Goal: Information Seeking & Learning: Check status

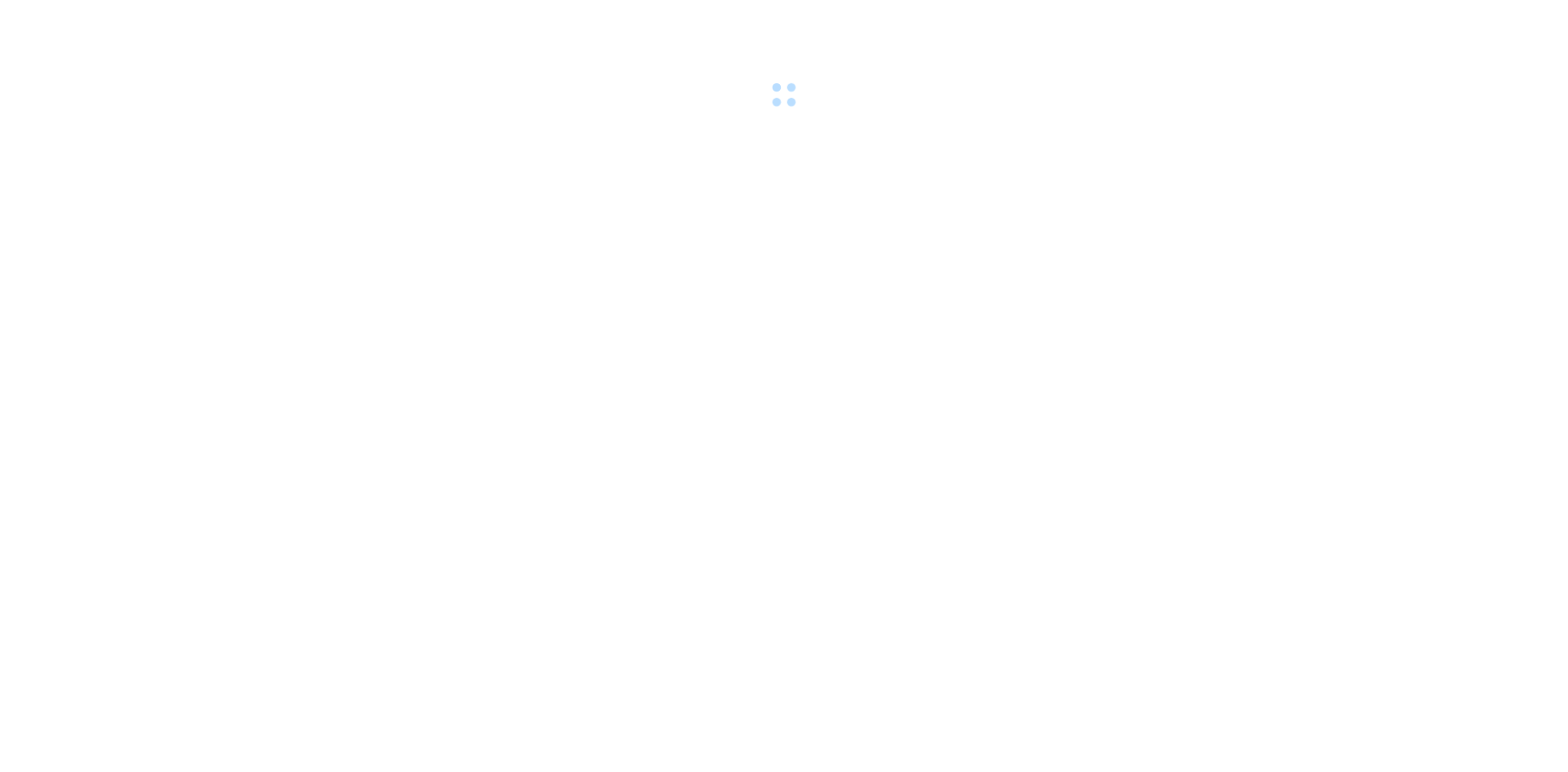
click at [702, 101] on div at bounding box center [784, 56] width 1568 height 113
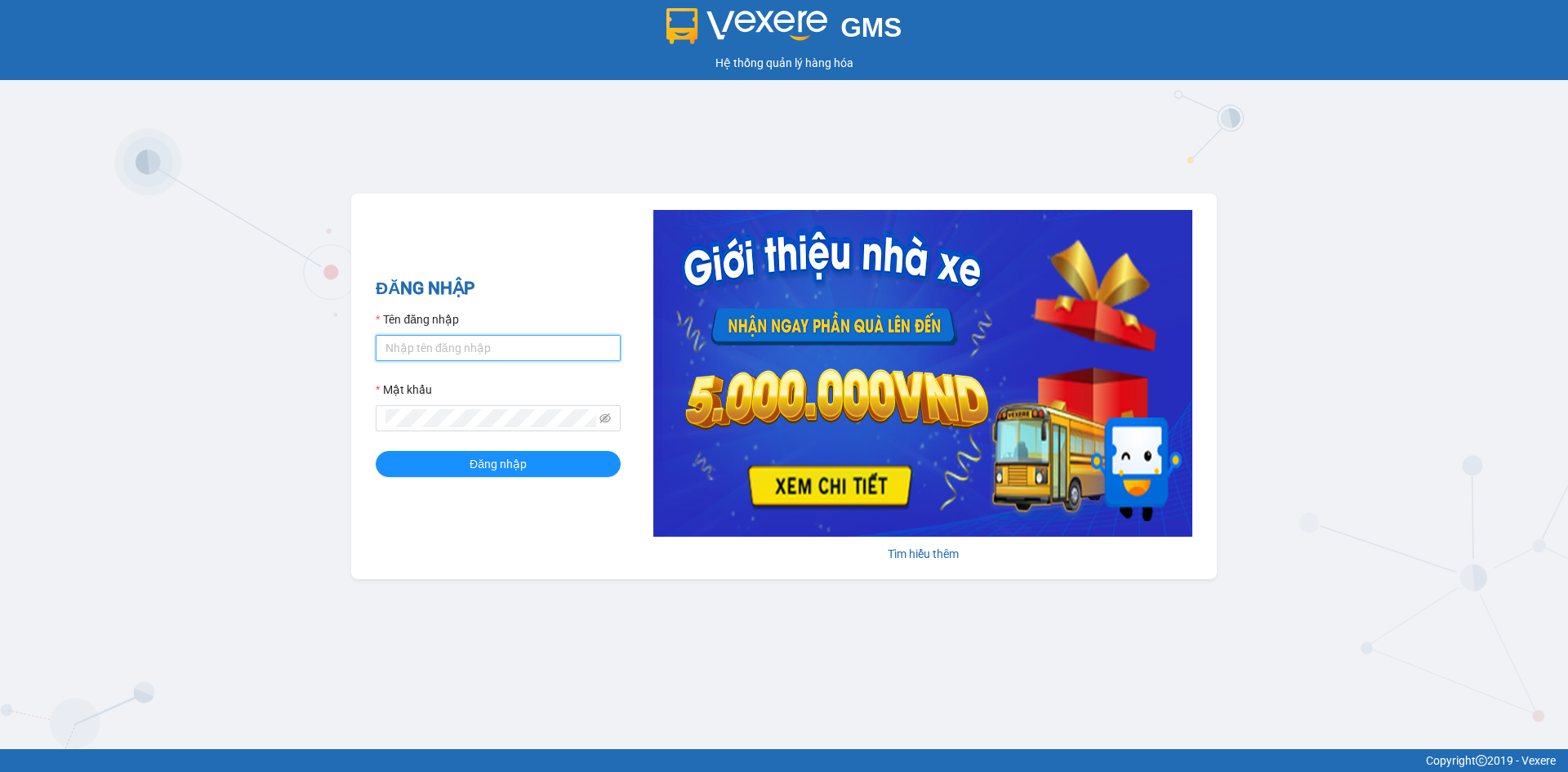
click at [450, 351] on input "Tên đăng nhập" at bounding box center [498, 348] width 245 height 26
type input "N"
type input "ngocngan.thaibao"
click at [376, 451] on button "Đăng nhập" at bounding box center [498, 464] width 245 height 26
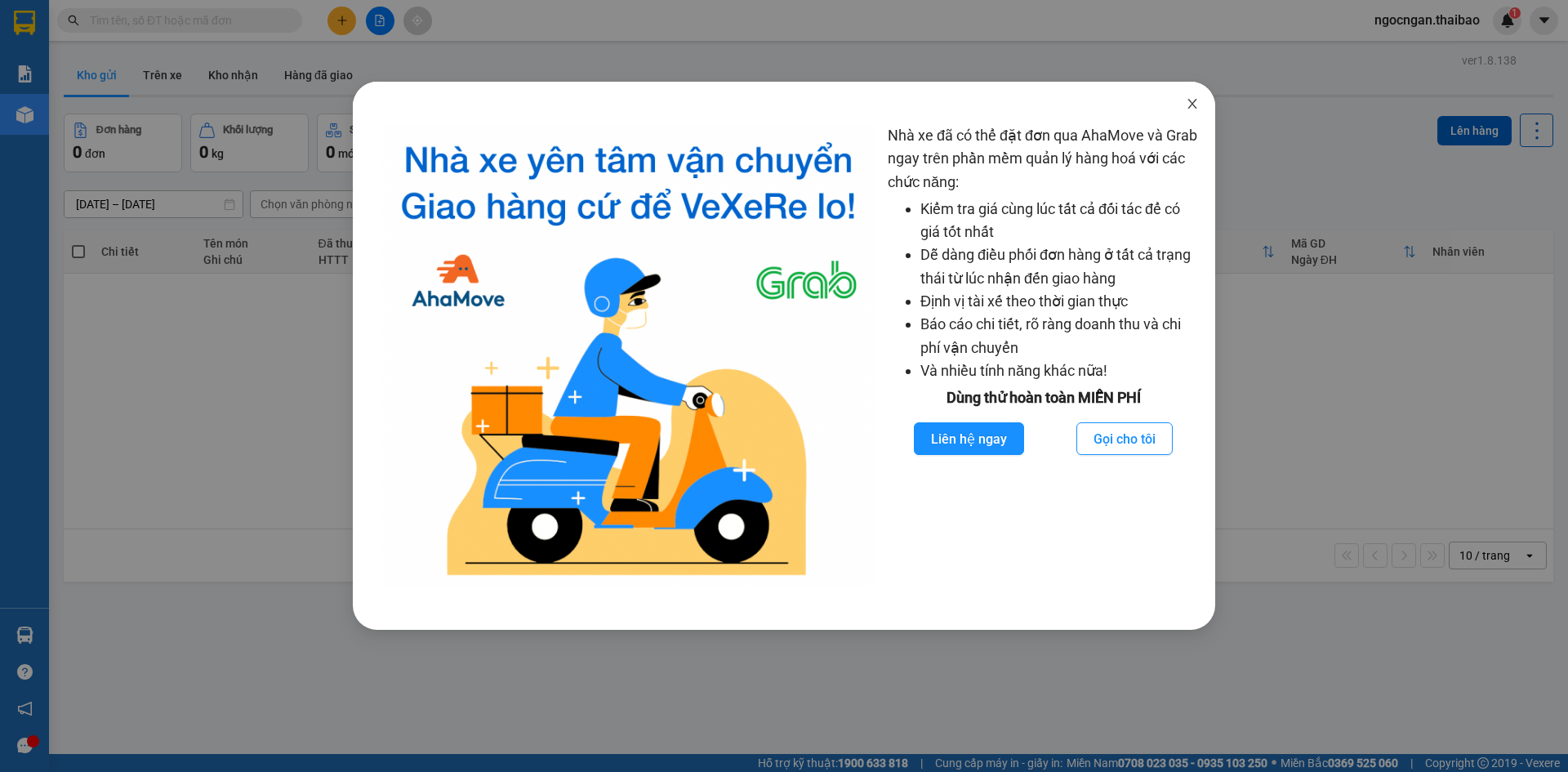
click at [1198, 107] on icon "close" at bounding box center [1191, 103] width 13 height 13
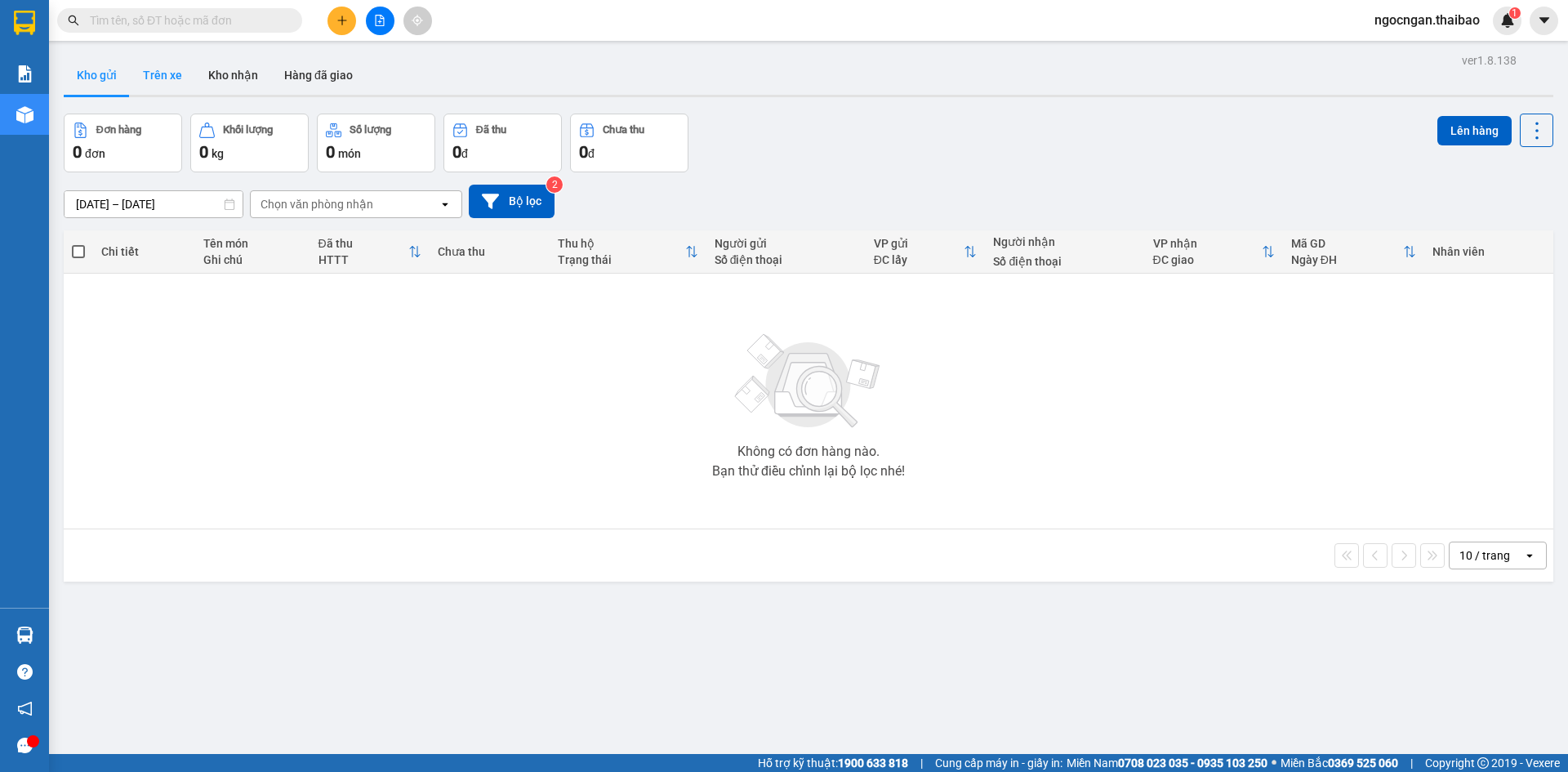
click at [172, 71] on button "Trên xe" at bounding box center [162, 75] width 65 height 39
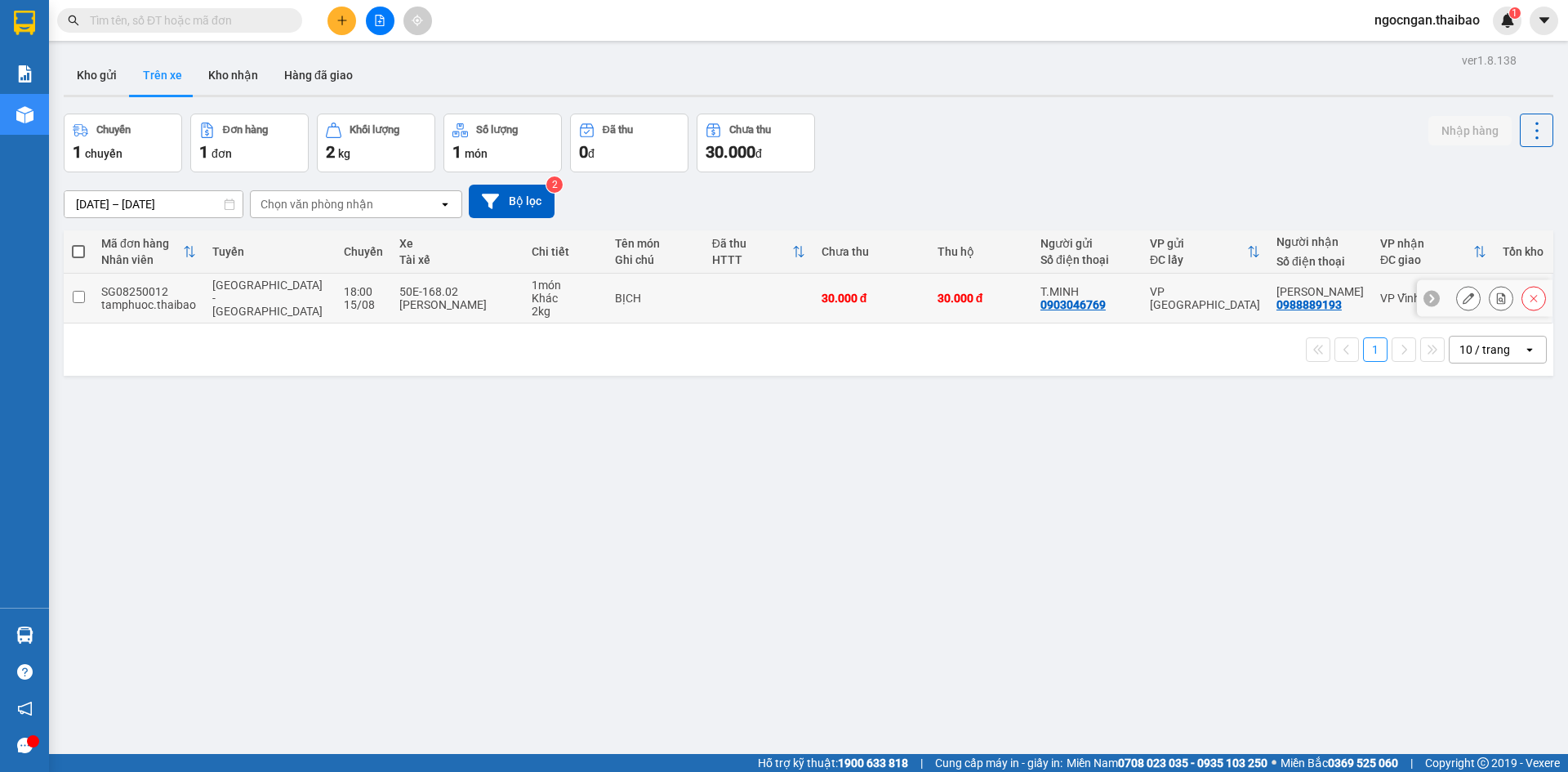
click at [179, 294] on div "SG08250012" at bounding box center [148, 291] width 95 height 13
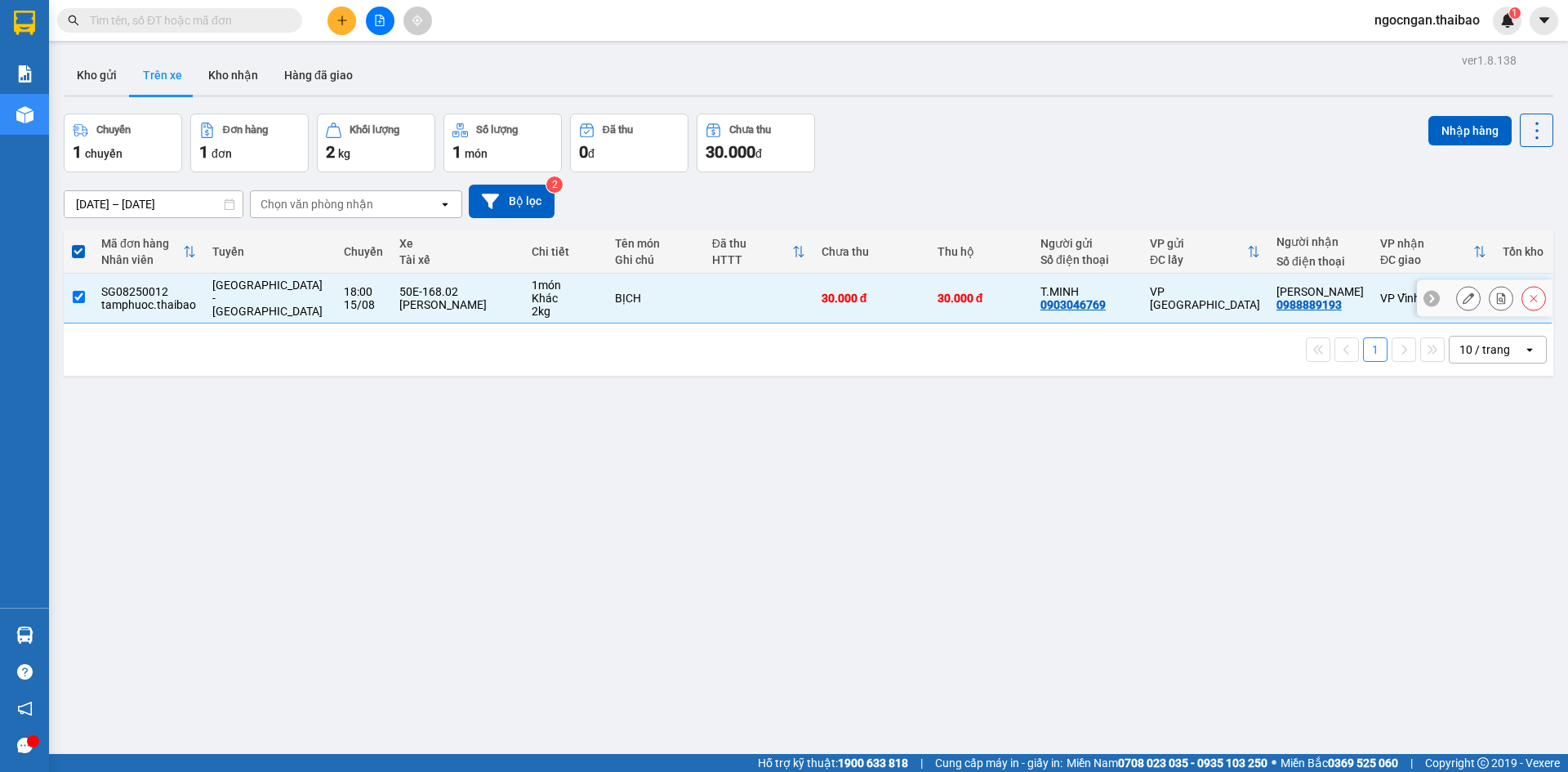
click at [84, 304] on td at bounding box center [78, 299] width 29 height 50
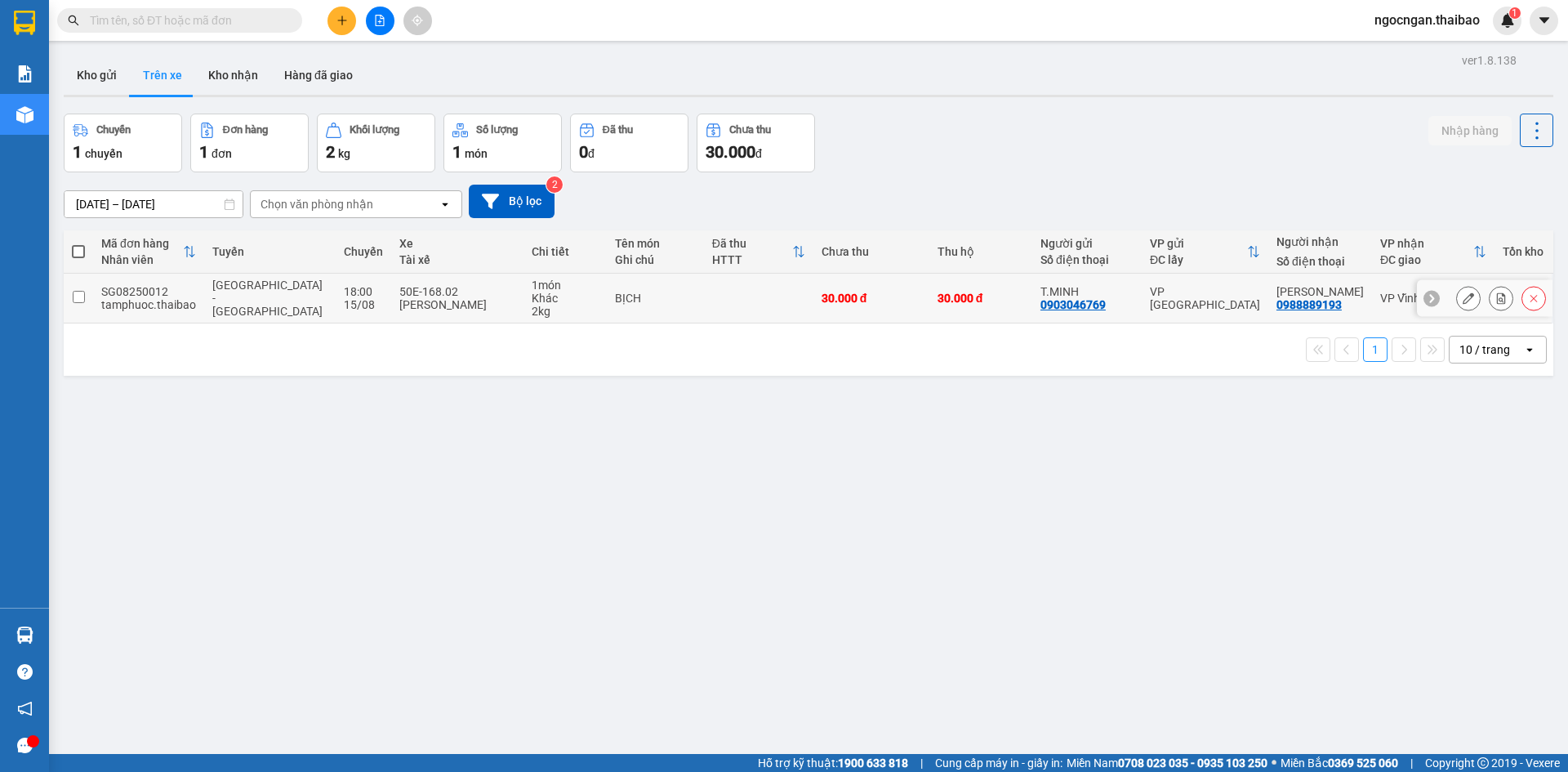
click at [873, 304] on div "30.000 đ" at bounding box center [871, 298] width 100 height 13
checkbox input "true"
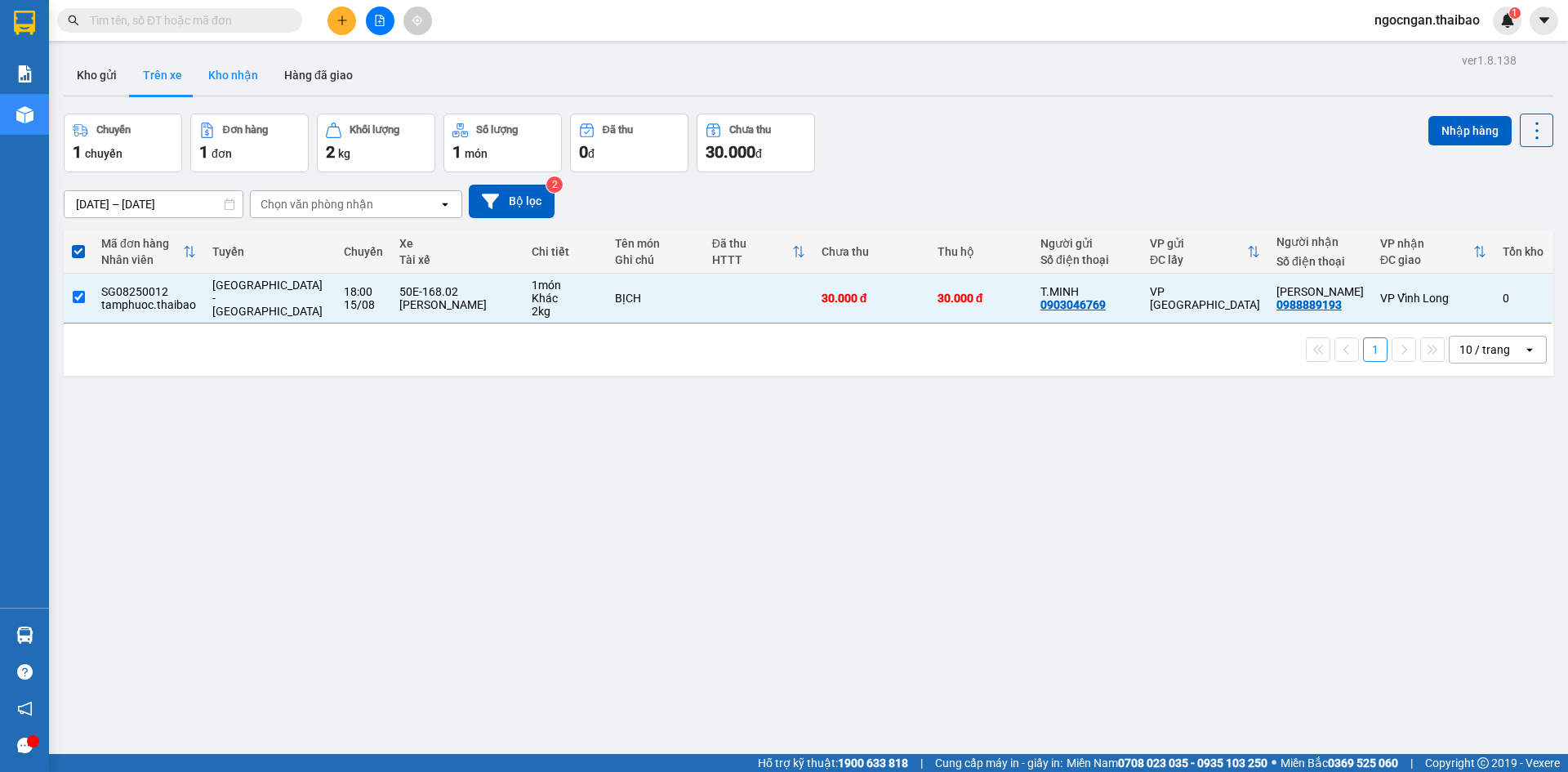
click at [264, 87] on button "Kho nhận" at bounding box center [233, 75] width 76 height 39
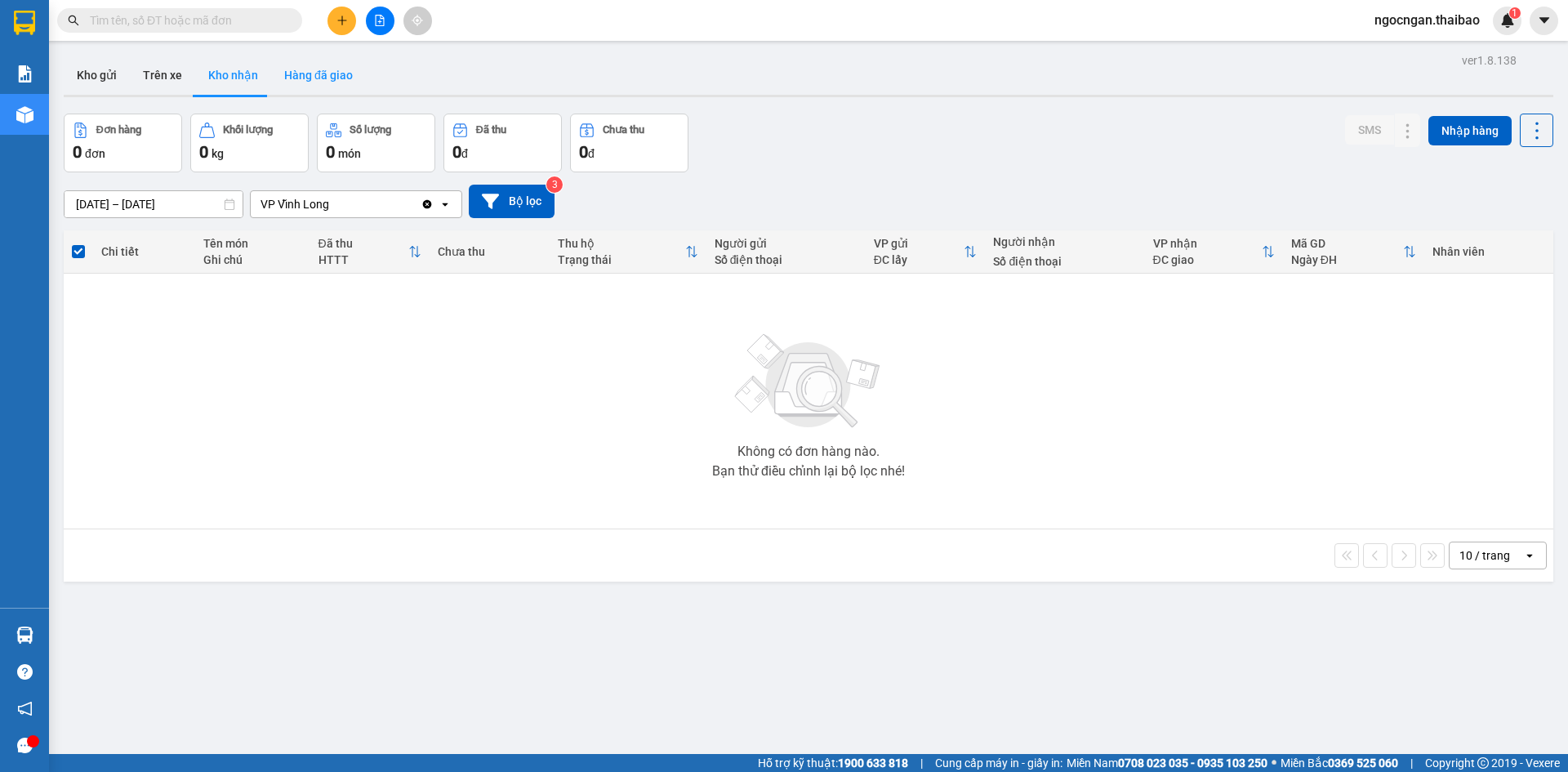
click at [308, 87] on button "Hàng đã giao" at bounding box center [318, 75] width 95 height 39
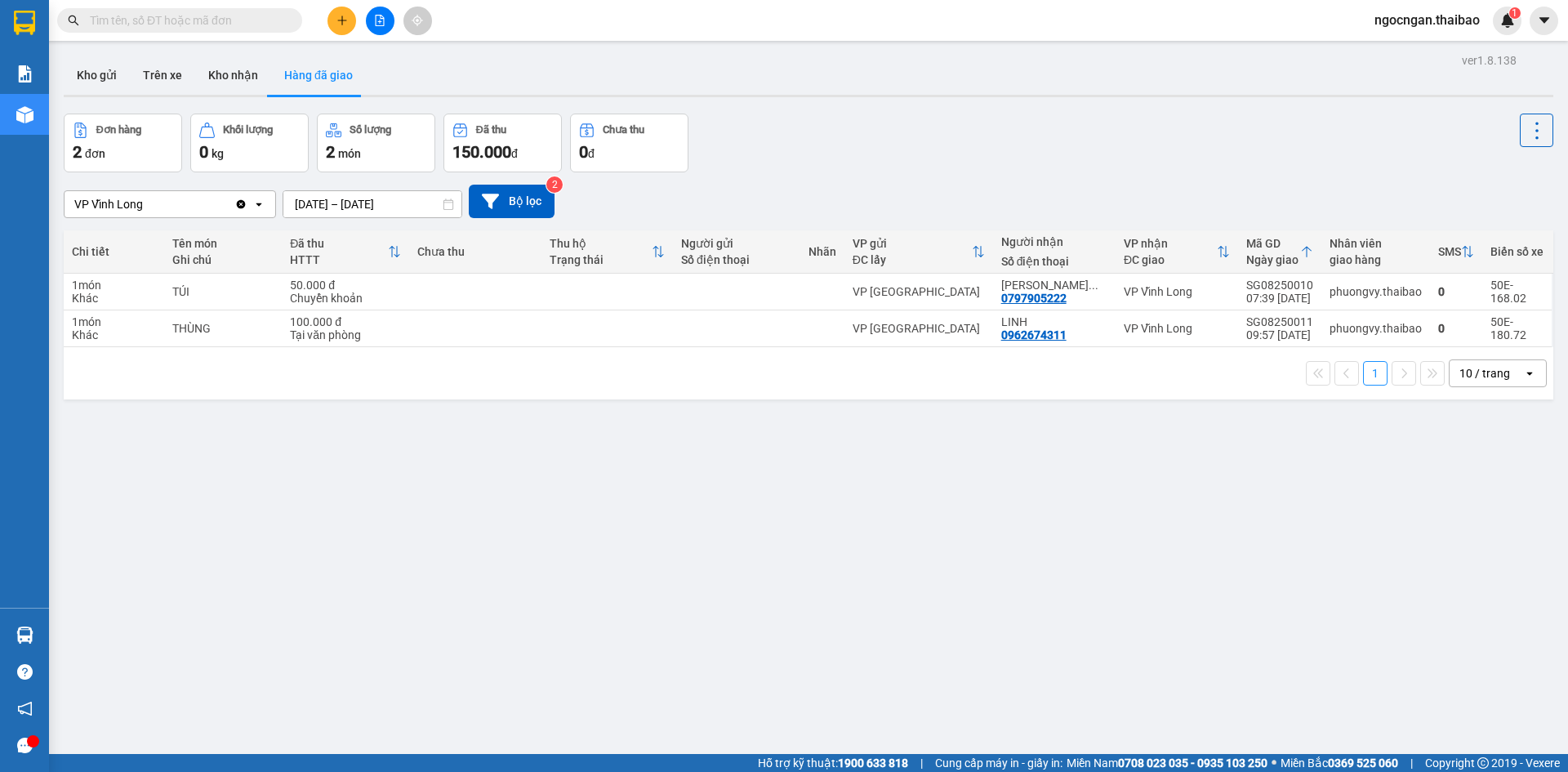
click at [404, 165] on button "Số lượng 2 món" at bounding box center [376, 143] width 118 height 59
click at [225, 81] on button "Kho nhận" at bounding box center [233, 75] width 76 height 39
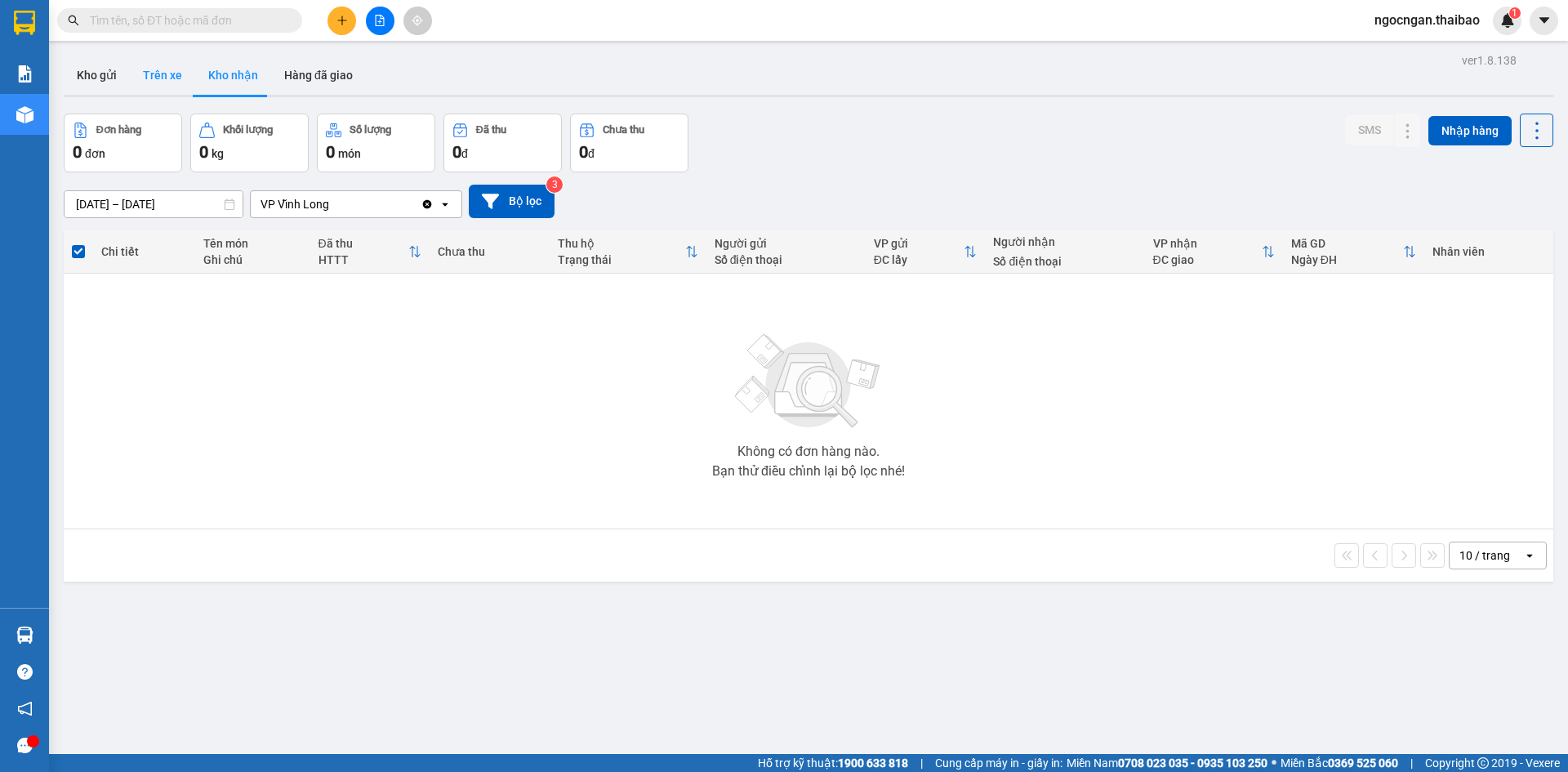
click at [153, 84] on button "Trên xe" at bounding box center [162, 75] width 65 height 39
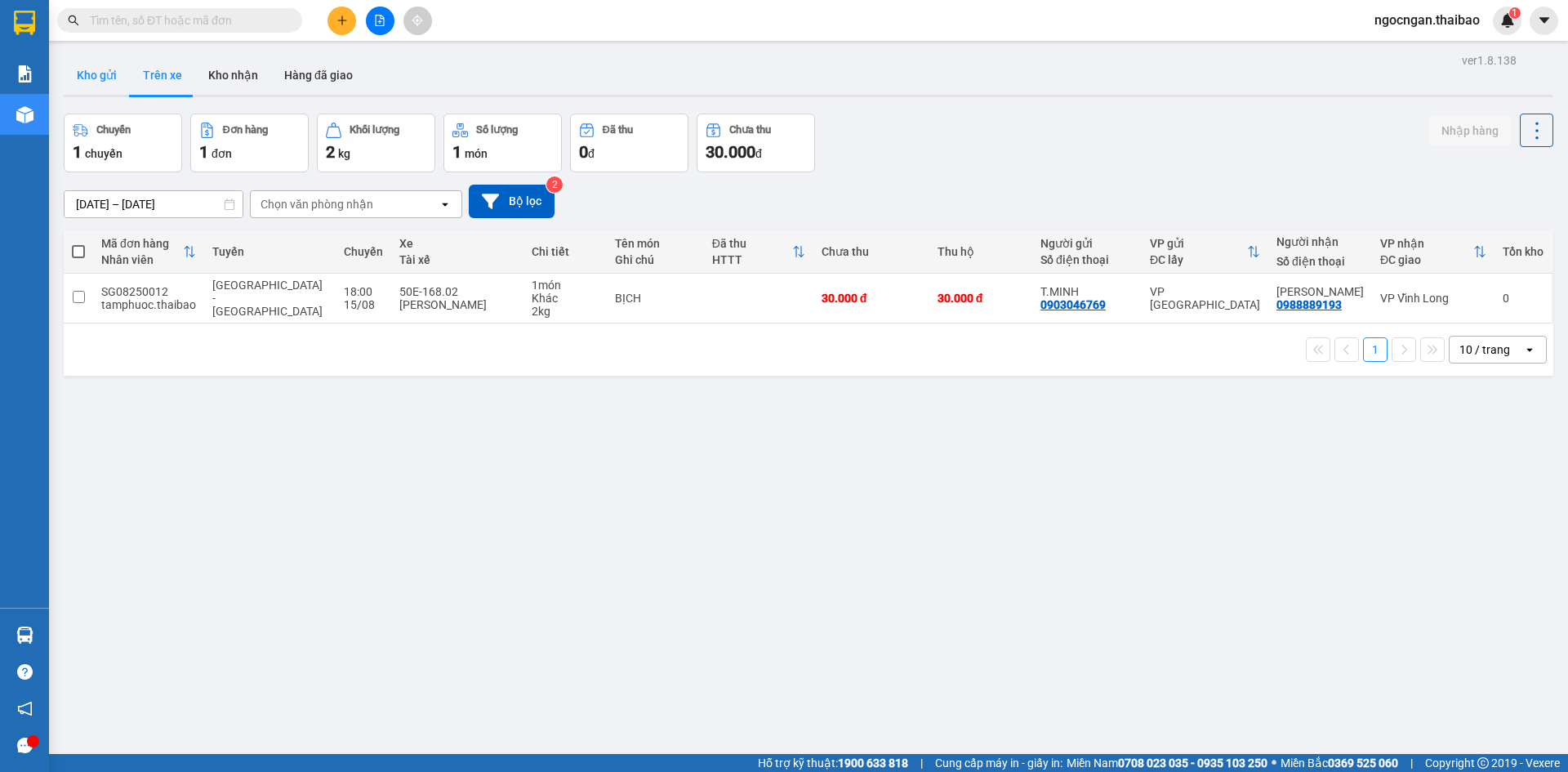
click at [99, 90] on button "Kho gửi" at bounding box center [97, 75] width 66 height 39
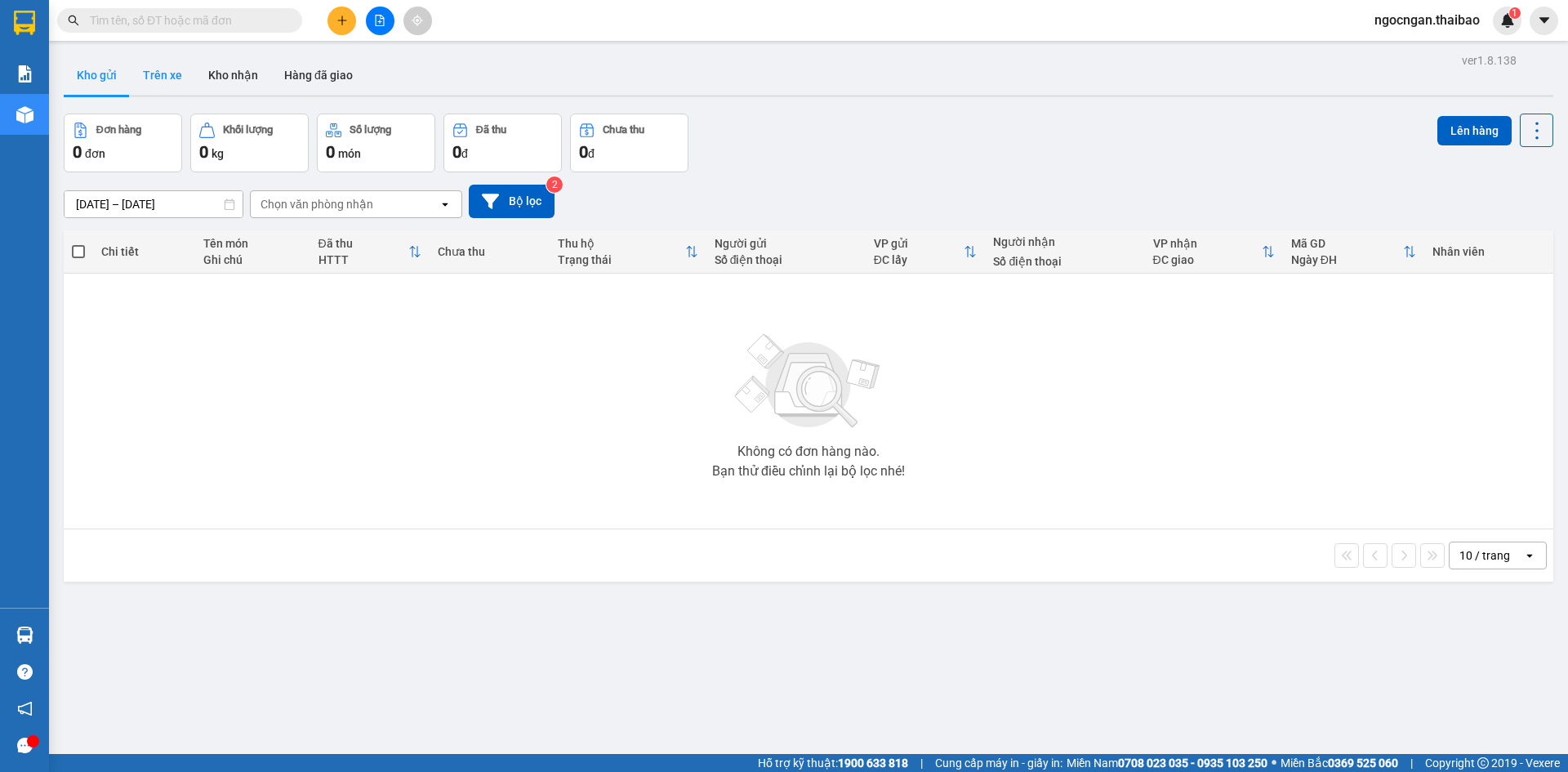
click at [138, 89] on button "Trên xe" at bounding box center [162, 75] width 65 height 39
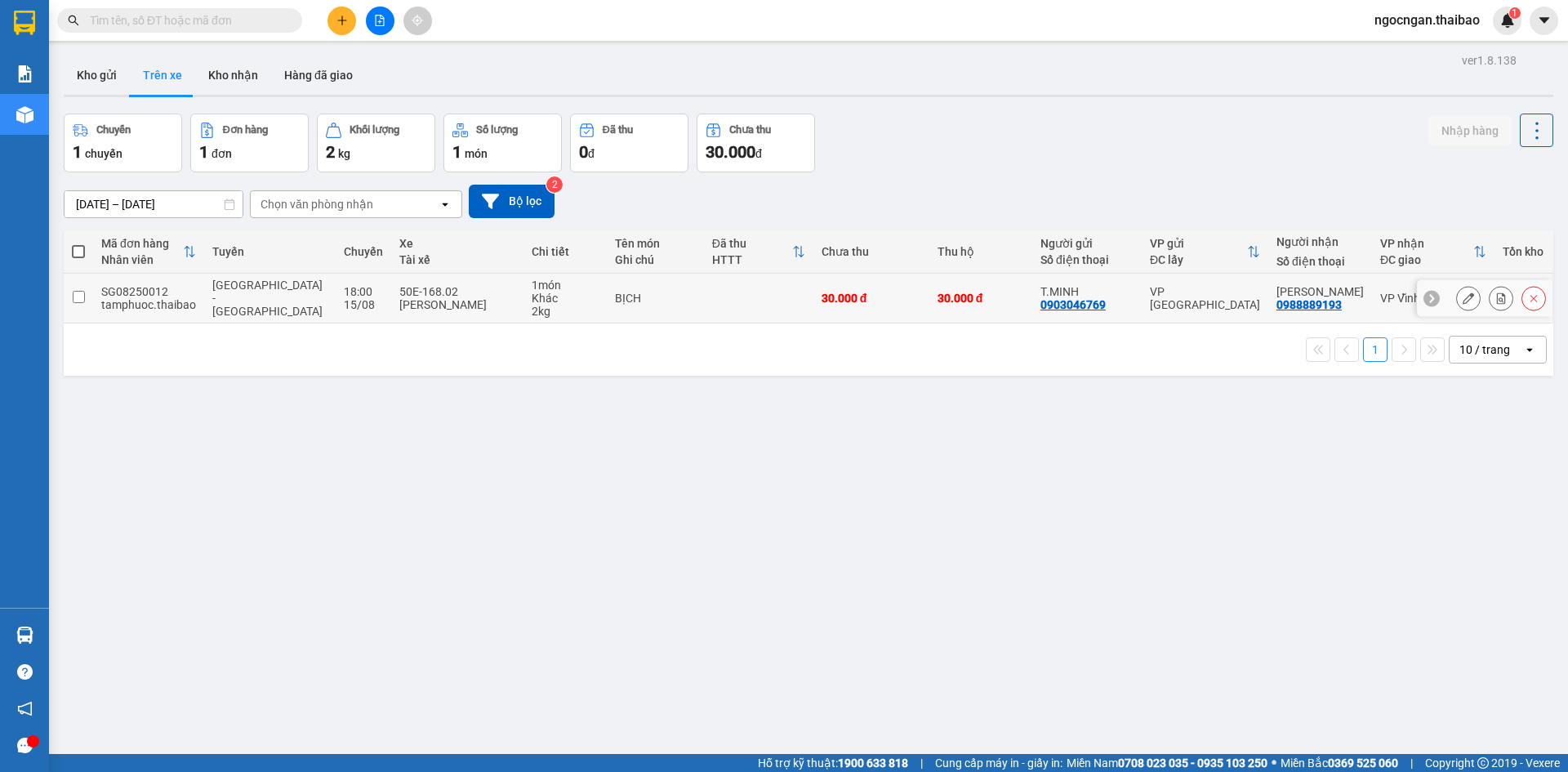
click at [344, 302] on div "15/08" at bounding box center [363, 304] width 39 height 13
checkbox input "true"
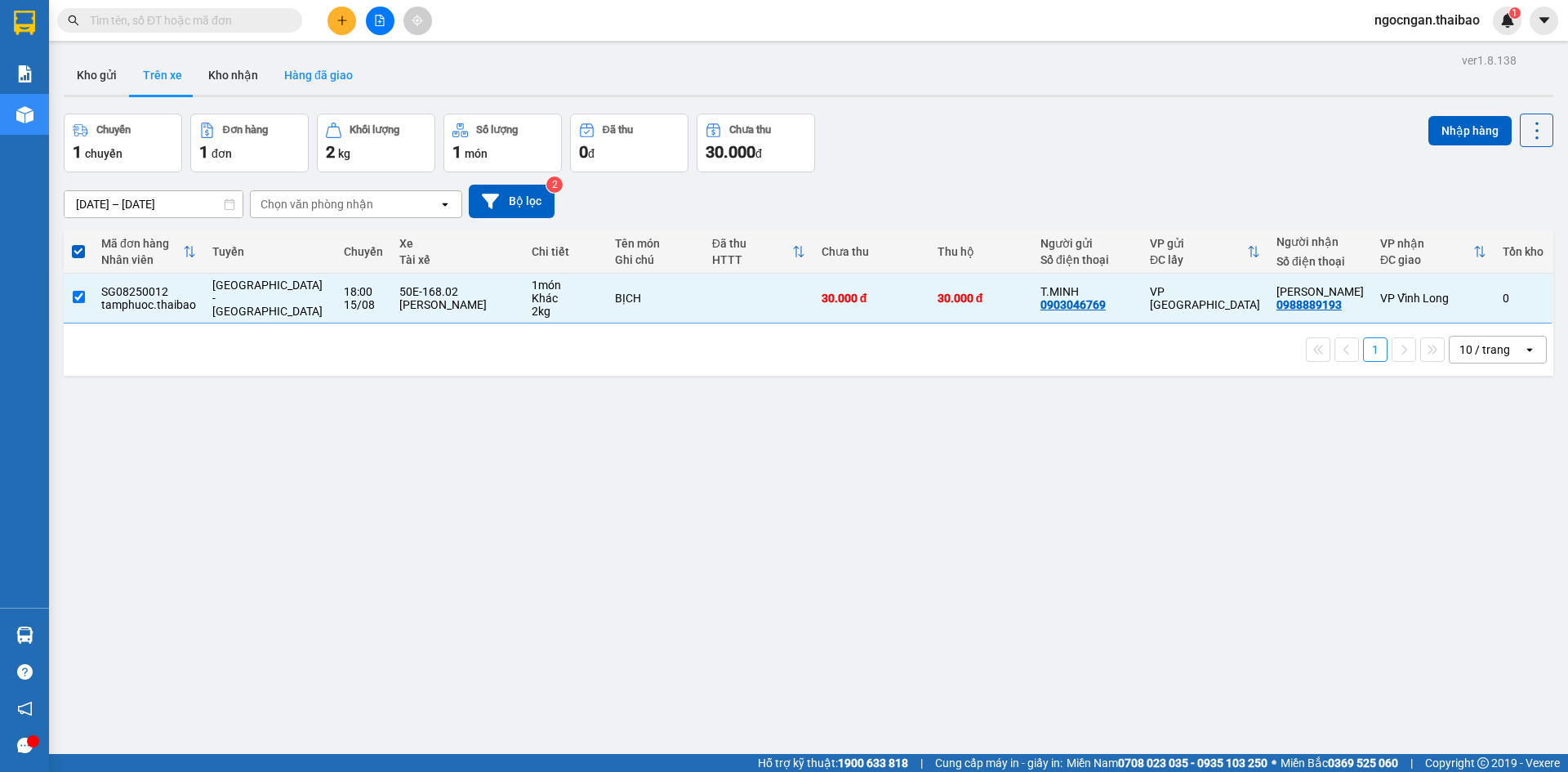
click at [310, 66] on button "Hàng đã giao" at bounding box center [318, 75] width 95 height 39
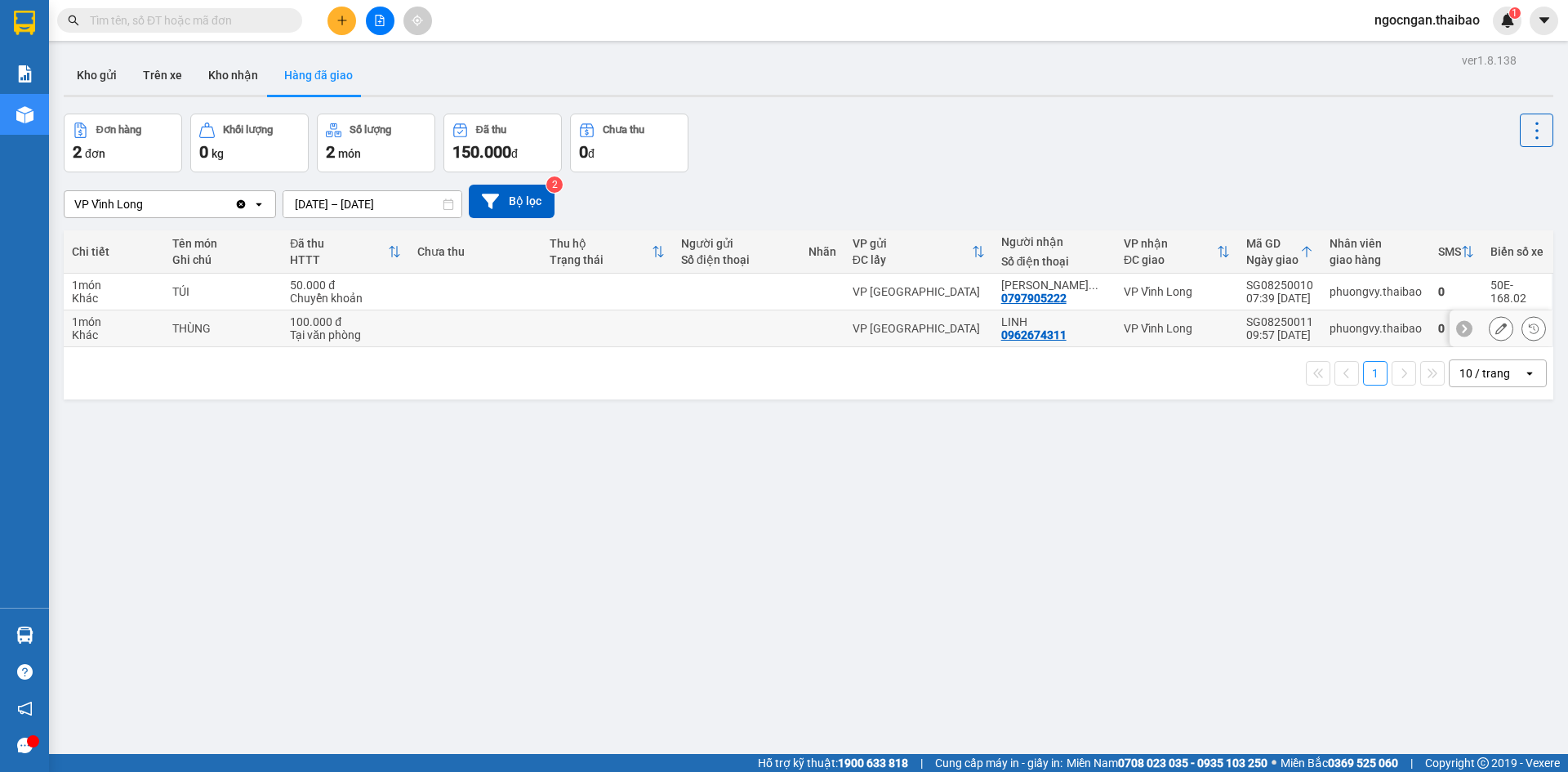
click at [467, 324] on td at bounding box center [475, 328] width 132 height 37
click at [404, 279] on td "50.000 đ Chuyển khoản" at bounding box center [345, 292] width 127 height 37
click at [127, 326] on div "1 món" at bounding box center [114, 321] width 84 height 13
click at [148, 296] on div "Khác" at bounding box center [114, 298] width 84 height 13
click at [163, 324] on td "1 món Khác" at bounding box center [114, 328] width 100 height 37
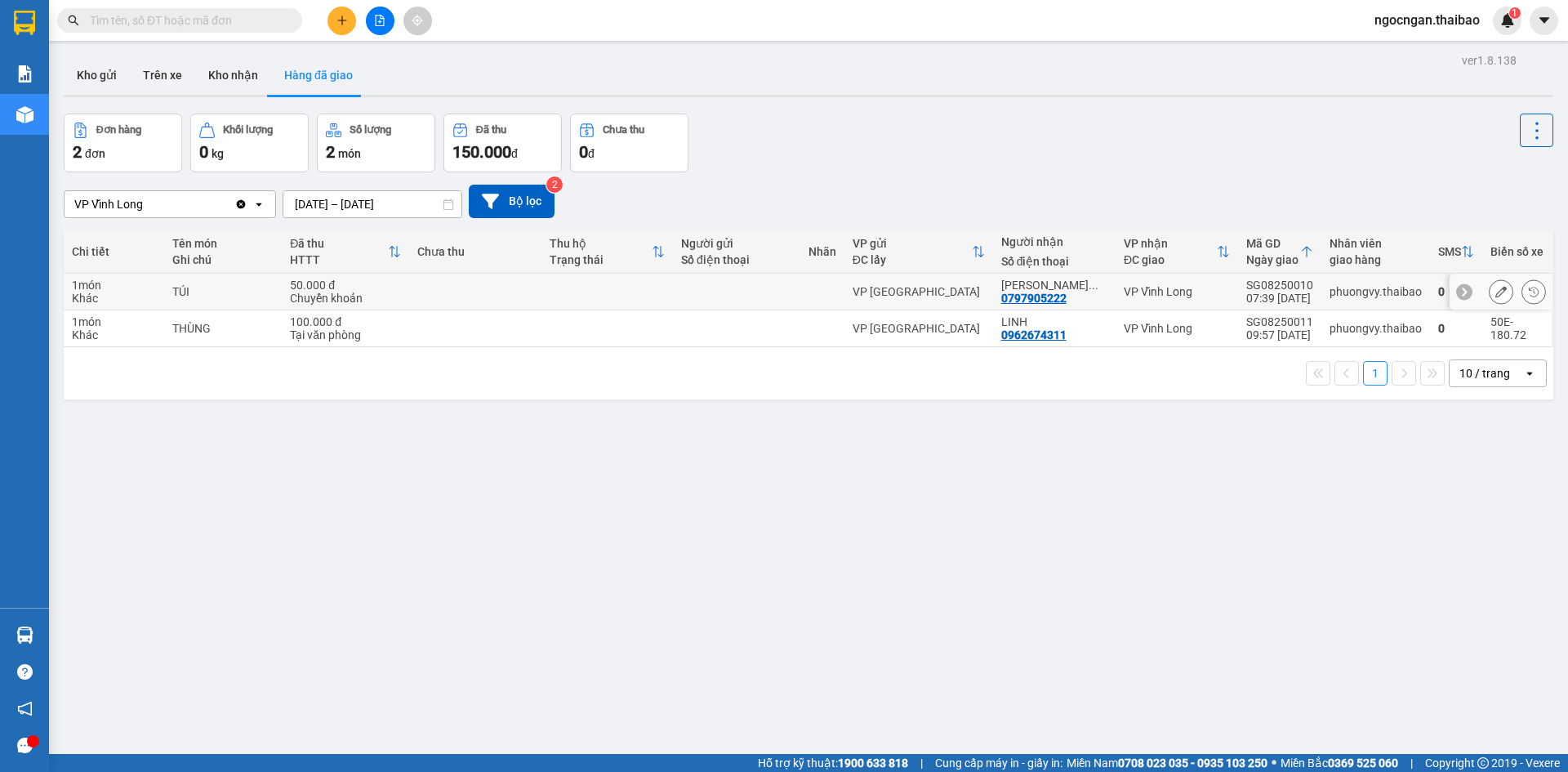
click at [185, 297] on div "TÚI" at bounding box center [222, 291] width 101 height 13
click at [186, 325] on div "THÙNG" at bounding box center [222, 328] width 101 height 13
click at [192, 305] on td "TÚI" at bounding box center [223, 292] width 118 height 37
drag, startPoint x: 193, startPoint y: 332, endPoint x: 207, endPoint y: 290, distance: 44.3
click at [195, 319] on td "THÙNG" at bounding box center [223, 328] width 118 height 37
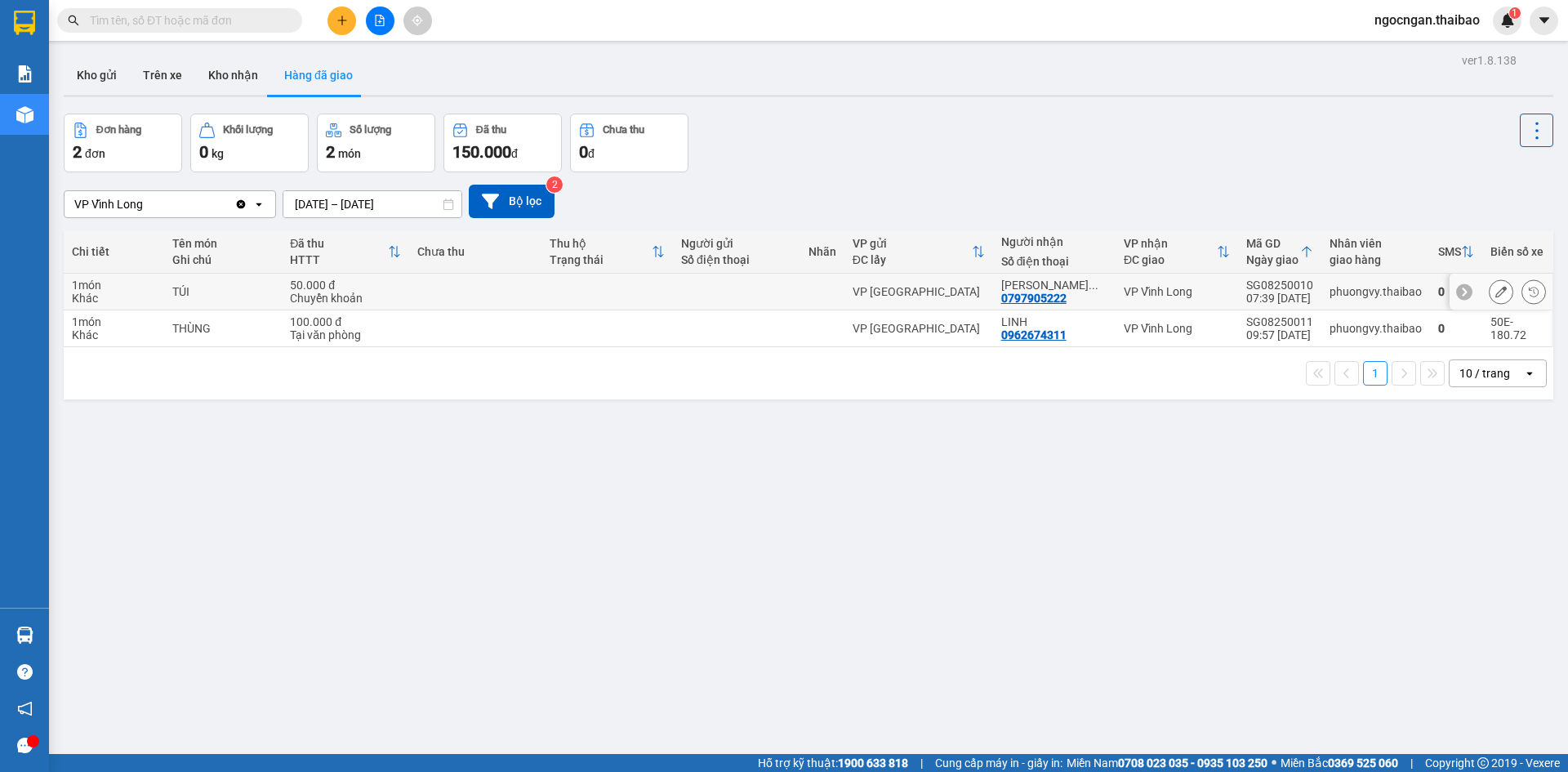
drag, startPoint x: 207, startPoint y: 290, endPoint x: 208, endPoint y: 336, distance: 46.0
click at [207, 292] on div "TÚI" at bounding box center [222, 291] width 101 height 13
drag, startPoint x: 208, startPoint y: 336, endPoint x: 227, endPoint y: 292, distance: 47.9
click at [210, 334] on td "THÙNG" at bounding box center [223, 328] width 118 height 37
click at [227, 292] on div "TÚI" at bounding box center [222, 291] width 101 height 13
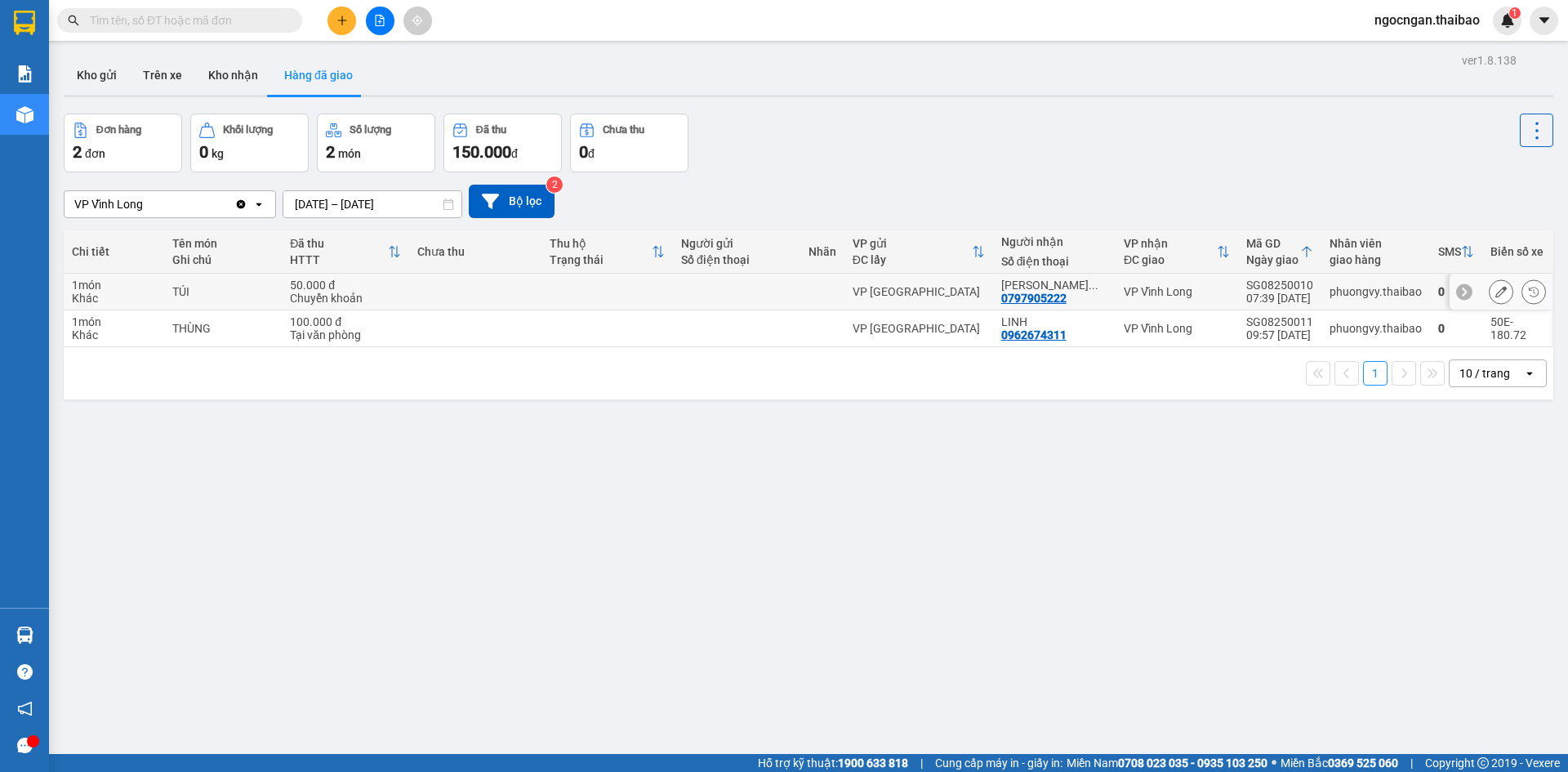
click at [230, 288] on div "TÚI" at bounding box center [222, 291] width 101 height 13
click at [359, 164] on button "Số lượng 2 món" at bounding box center [376, 143] width 118 height 59
click at [266, 145] on div "0 kg" at bounding box center [249, 152] width 100 height 23
click at [158, 162] on div "2 đơn" at bounding box center [123, 152] width 100 height 23
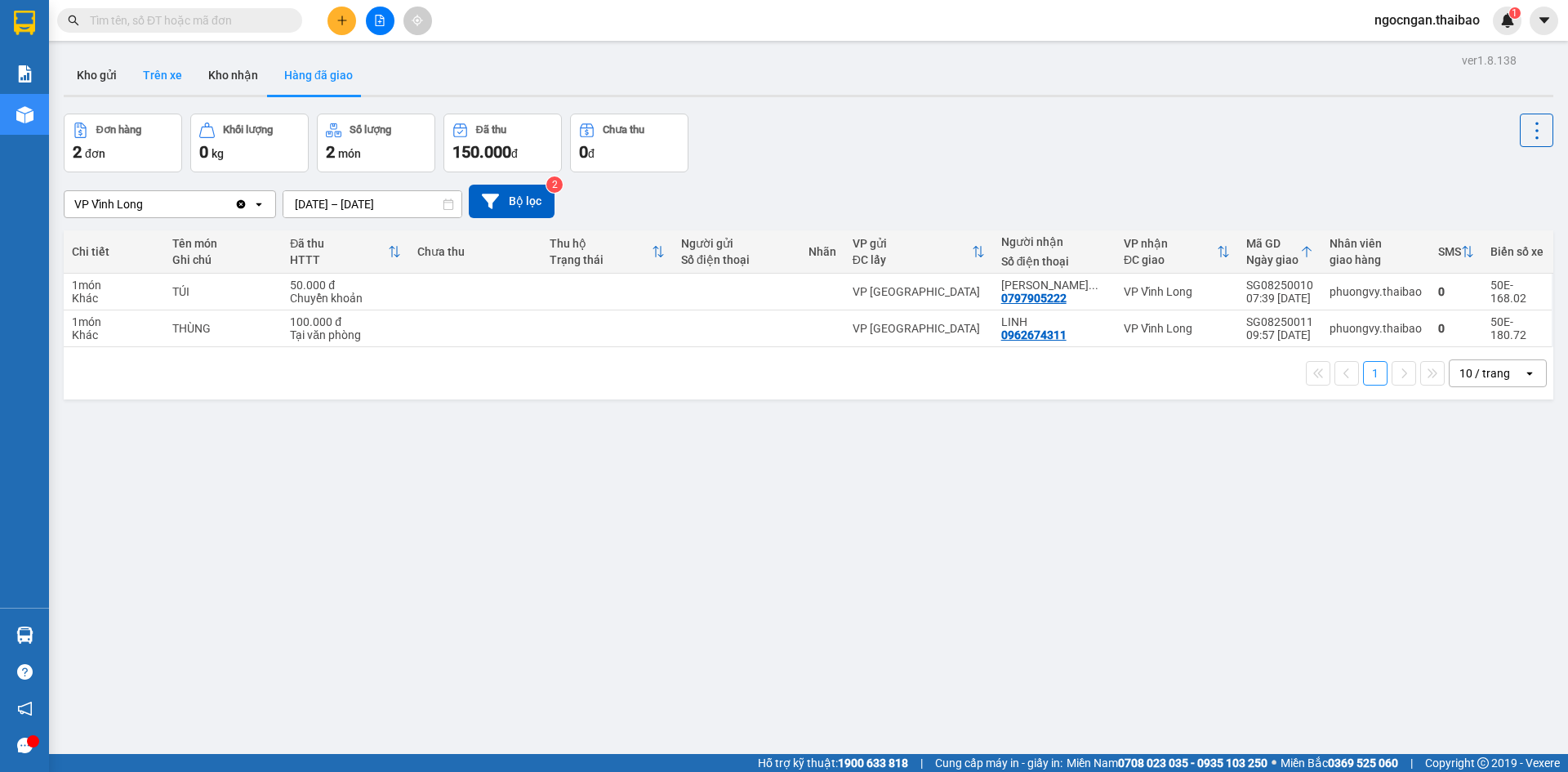
click at [154, 56] on button "Trên xe" at bounding box center [162, 75] width 65 height 39
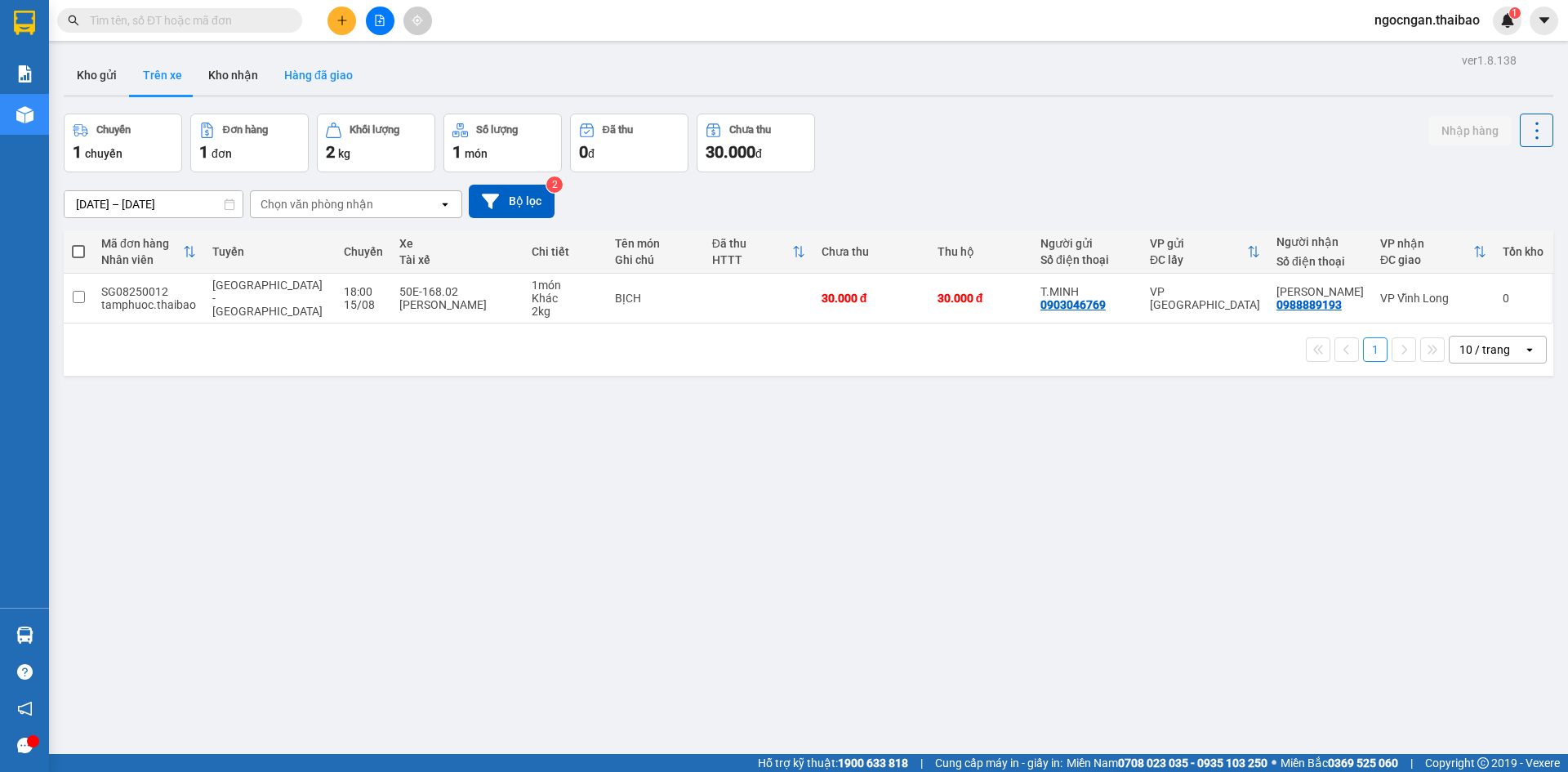
click at [293, 84] on button "Hàng đã giao" at bounding box center [318, 75] width 95 height 39
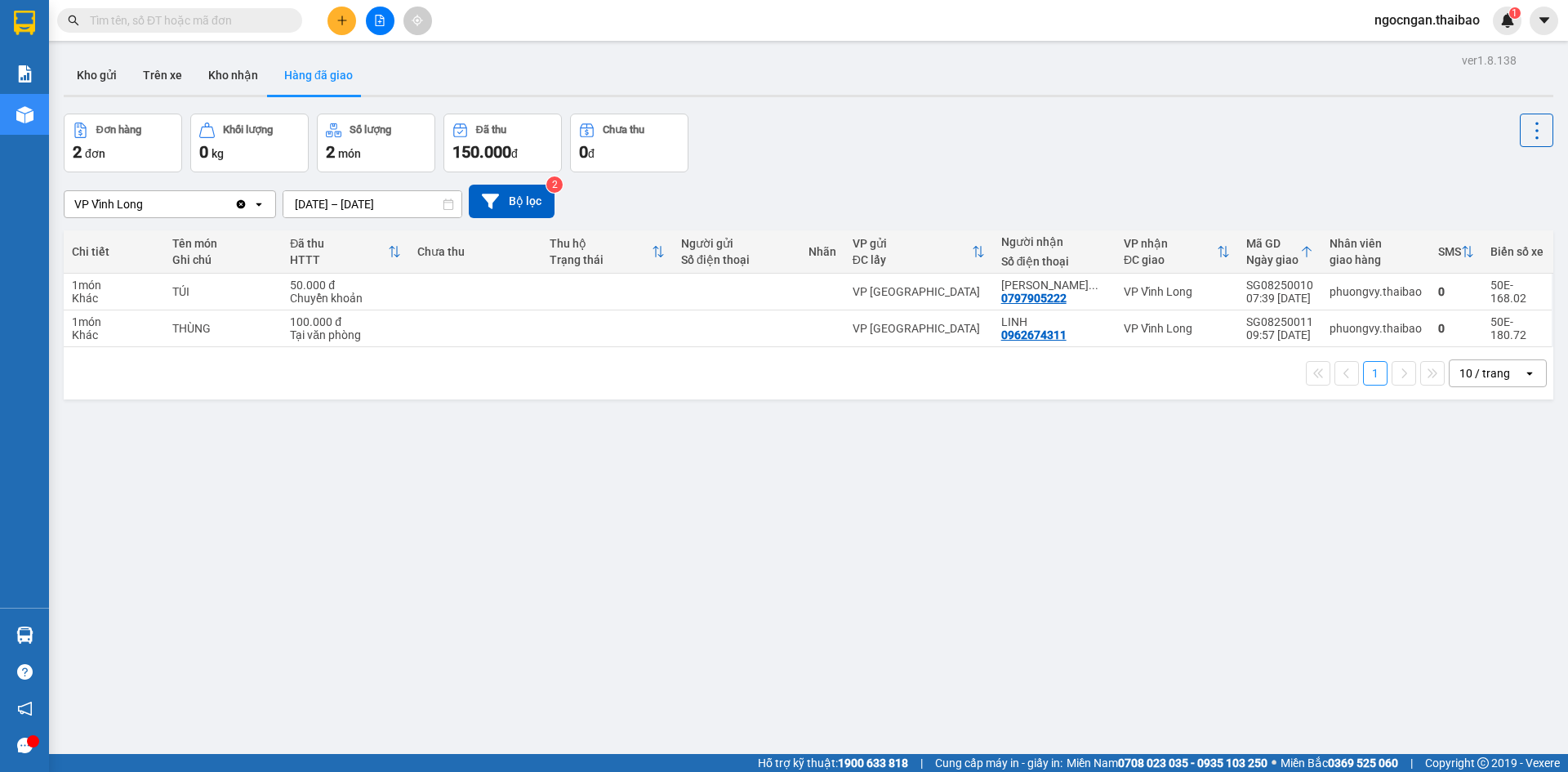
click at [301, 287] on div "50.000 đ" at bounding box center [345, 285] width 111 height 13
click at [315, 350] on div "1 10 / trang open" at bounding box center [808, 373] width 1489 height 52
click at [402, 298] on td "50.000 đ Chuyển khoản" at bounding box center [345, 292] width 127 height 37
click at [372, 348] on div "1 10 / trang open" at bounding box center [808, 373] width 1489 height 52
click at [356, 374] on div "1 10 / trang open" at bounding box center [807, 374] width 1476 height 28
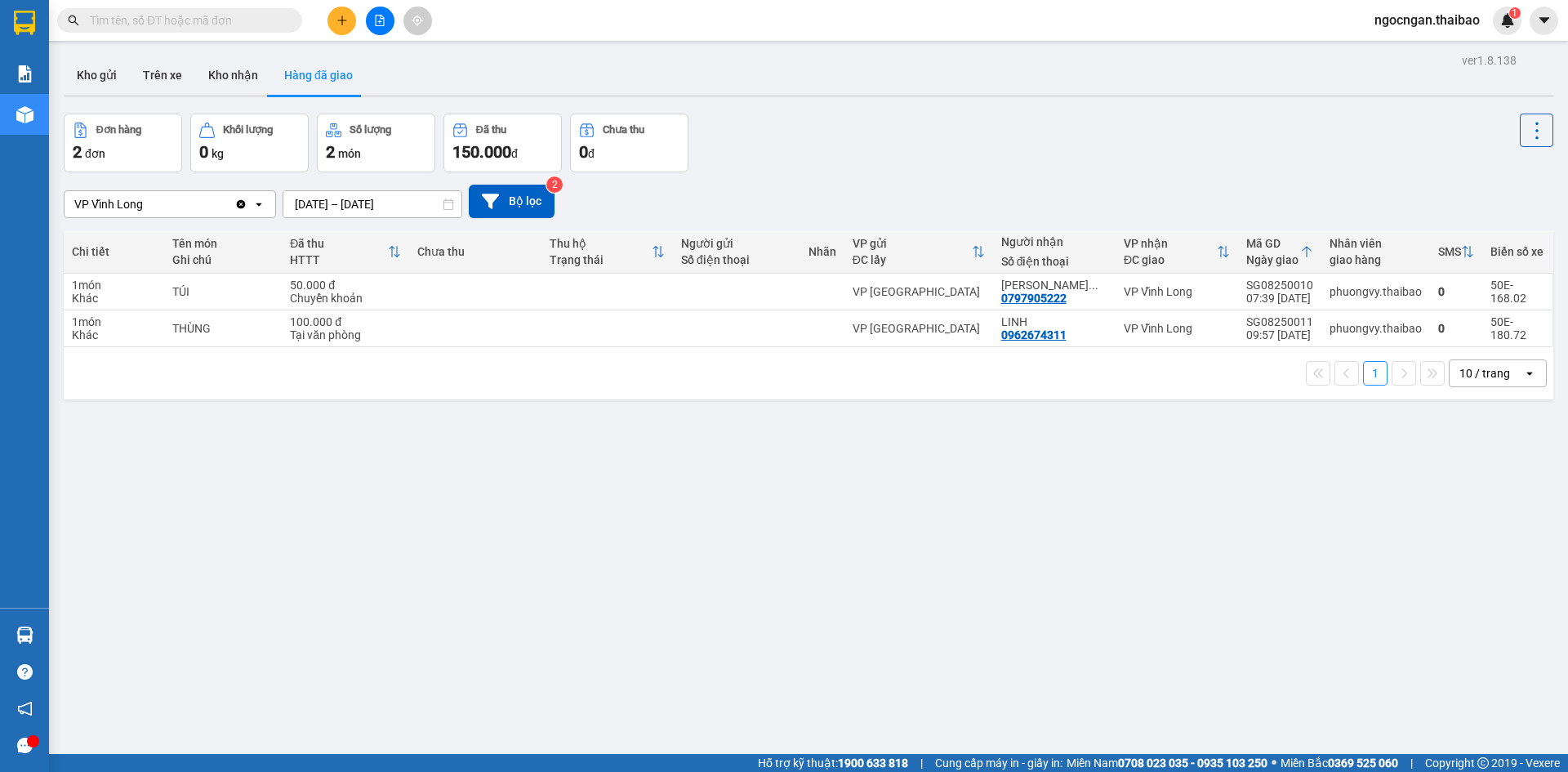
click at [797, 584] on div "ver 1.8.138 Kho gửi Trên xe Kho nhận Hàng đã giao Đơn hàng 2 đơn Khối lượng 0 k…" at bounding box center [807, 435] width 1502 height 772
click at [476, 142] on span "150.000" at bounding box center [482, 152] width 59 height 20
click at [377, 143] on div "2 món" at bounding box center [376, 152] width 100 height 23
click at [274, 145] on div "0 kg" at bounding box center [249, 152] width 100 height 23
click at [132, 150] on div "2 đơn" at bounding box center [123, 152] width 100 height 23
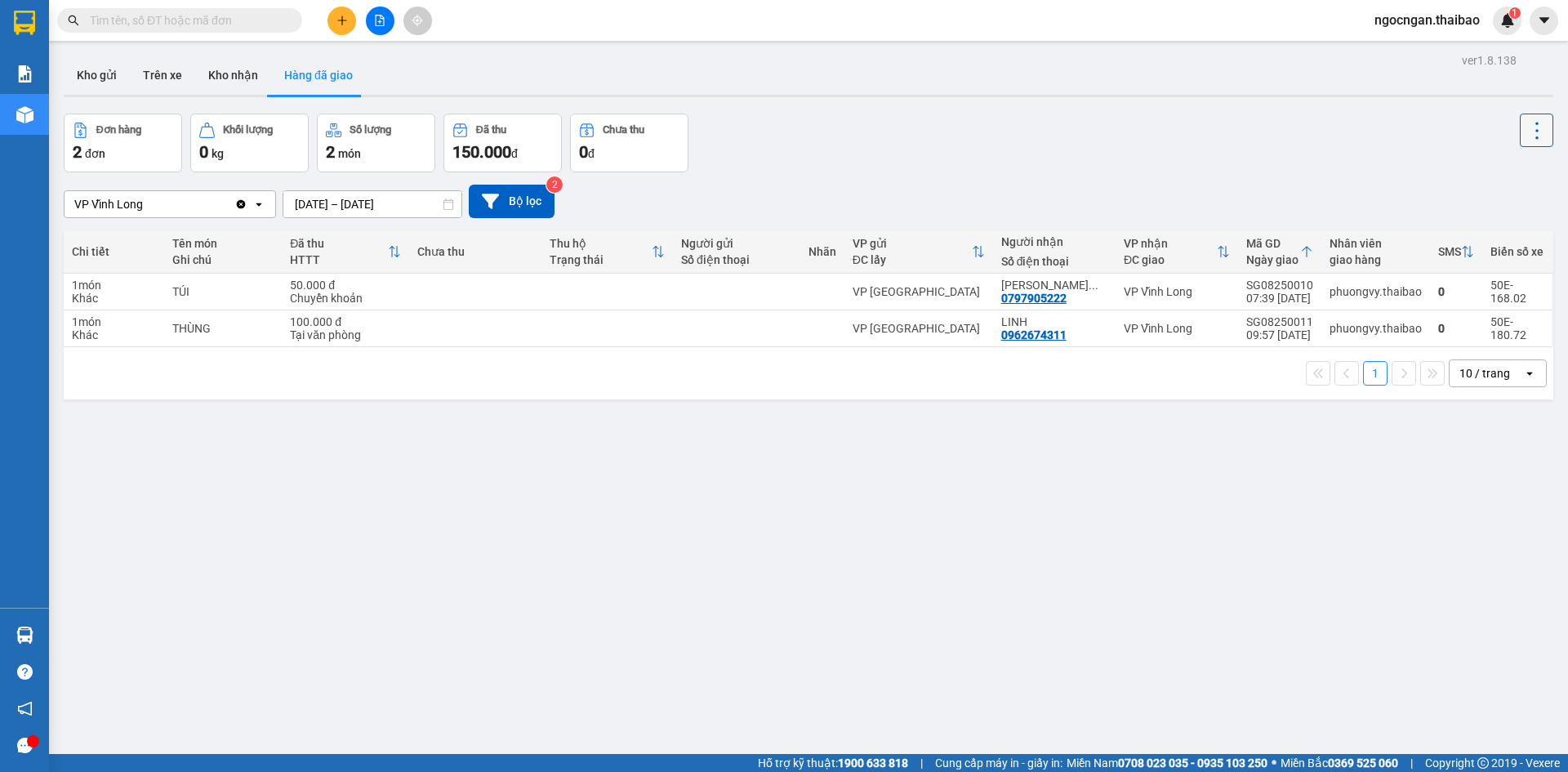
click at [1530, 141] on icon at bounding box center [1536, 130] width 23 height 23
click at [1527, 142] on button at bounding box center [1536, 130] width 33 height 33
click at [1524, 177] on div "Làm mới" at bounding box center [1492, 175] width 96 height 16
click at [1520, 146] on button at bounding box center [1536, 130] width 33 height 33
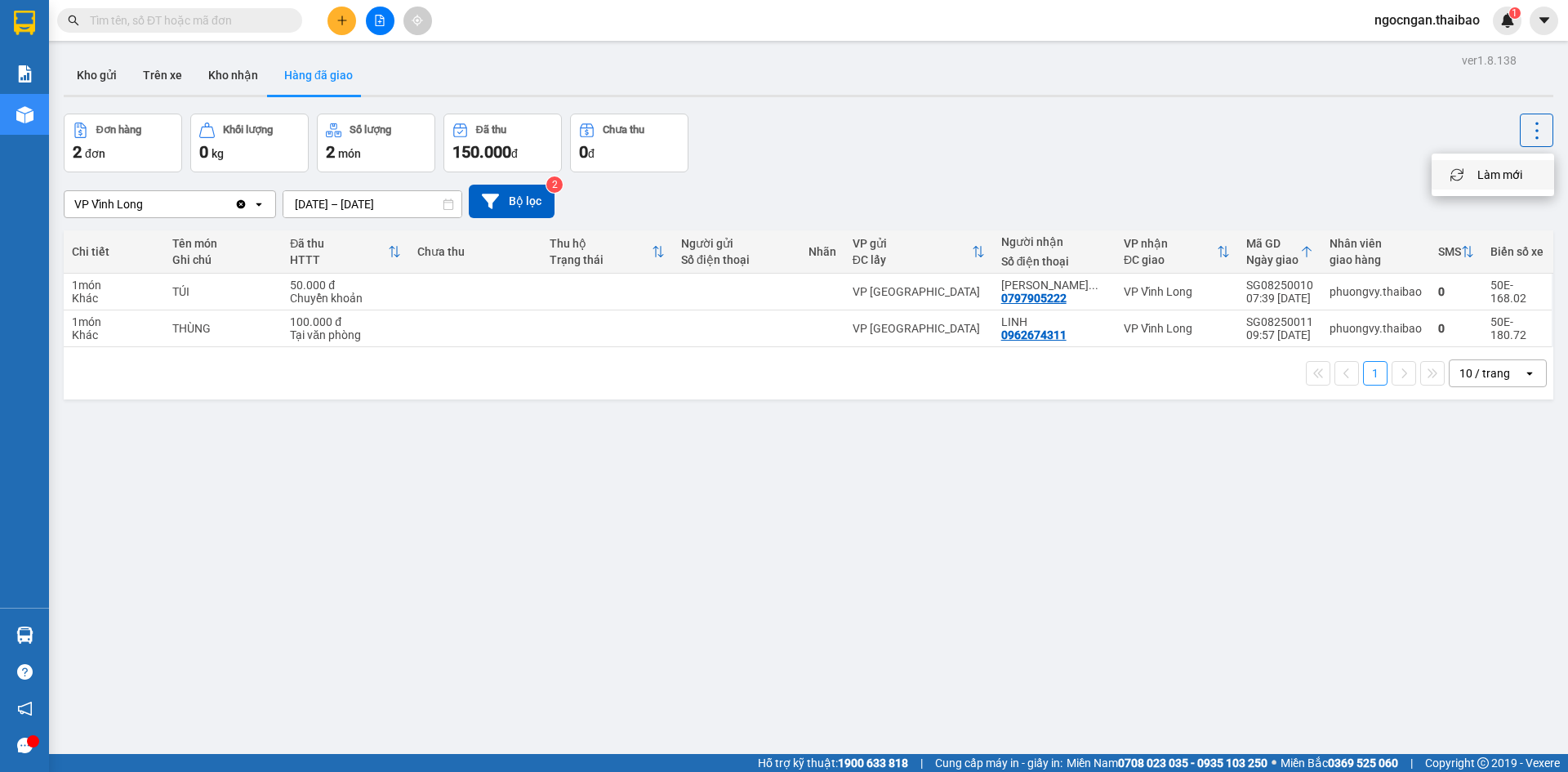
click at [1517, 170] on span "Làm mới" at bounding box center [1499, 175] width 45 height 16
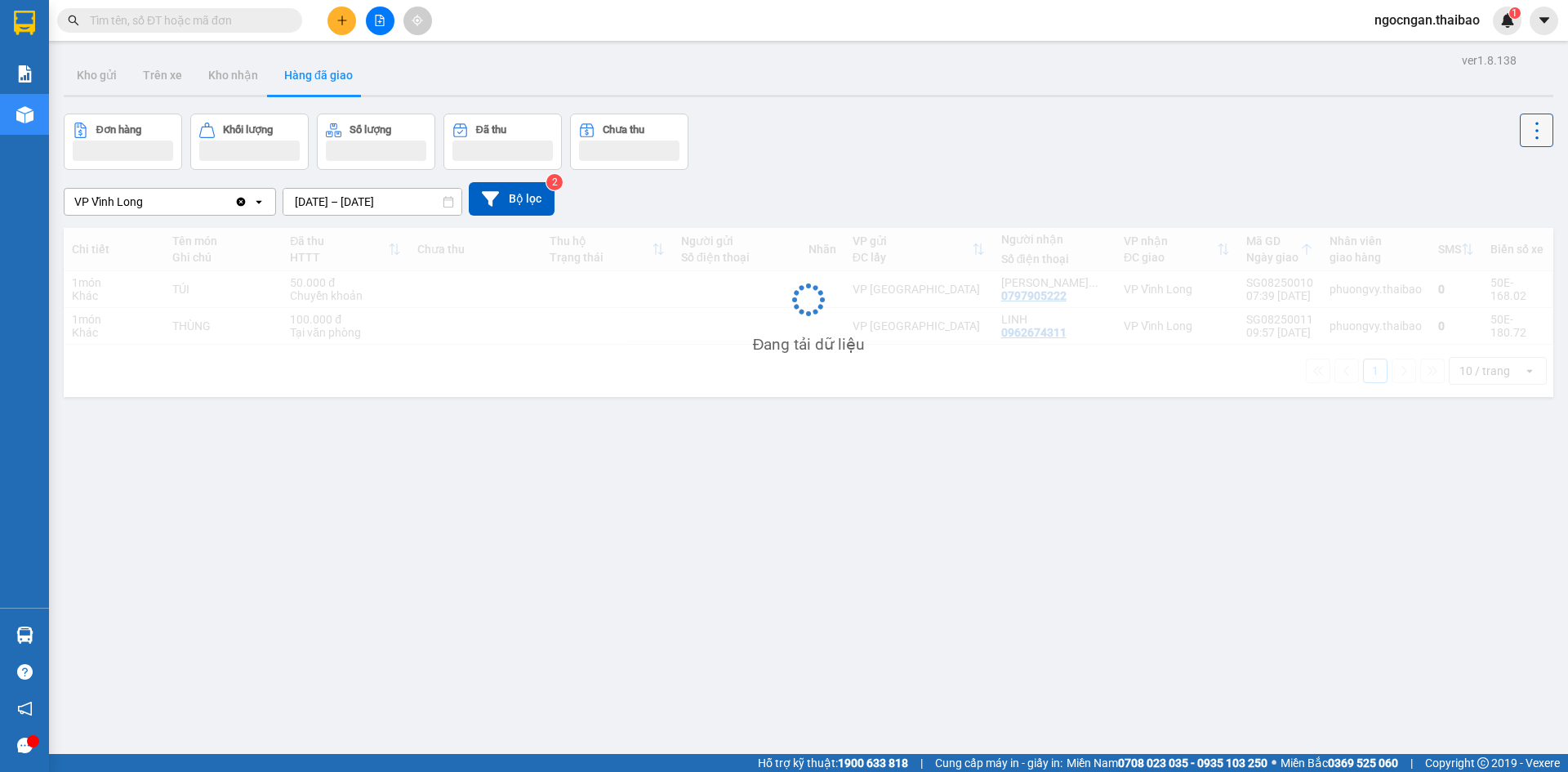
click at [1525, 132] on icon at bounding box center [1536, 130] width 23 height 23
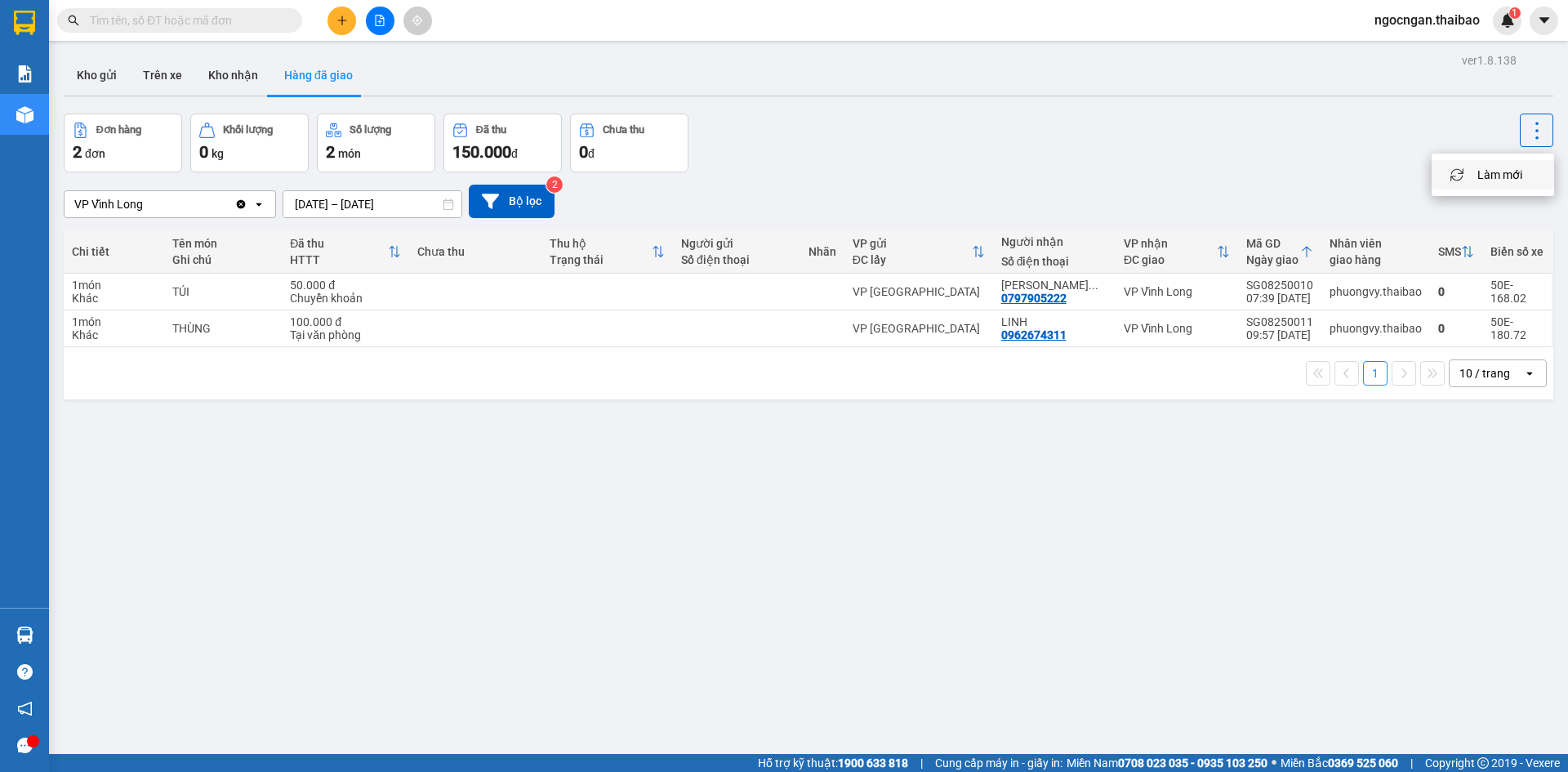
click at [1519, 166] on li "Làm mới" at bounding box center [1492, 174] width 123 height 29
click at [1531, 132] on icon at bounding box center [1536, 130] width 23 height 23
click at [1520, 171] on span "Làm mới" at bounding box center [1499, 175] width 45 height 16
click at [800, 333] on td at bounding box center [822, 328] width 44 height 37
click at [517, 281] on td at bounding box center [475, 292] width 132 height 37
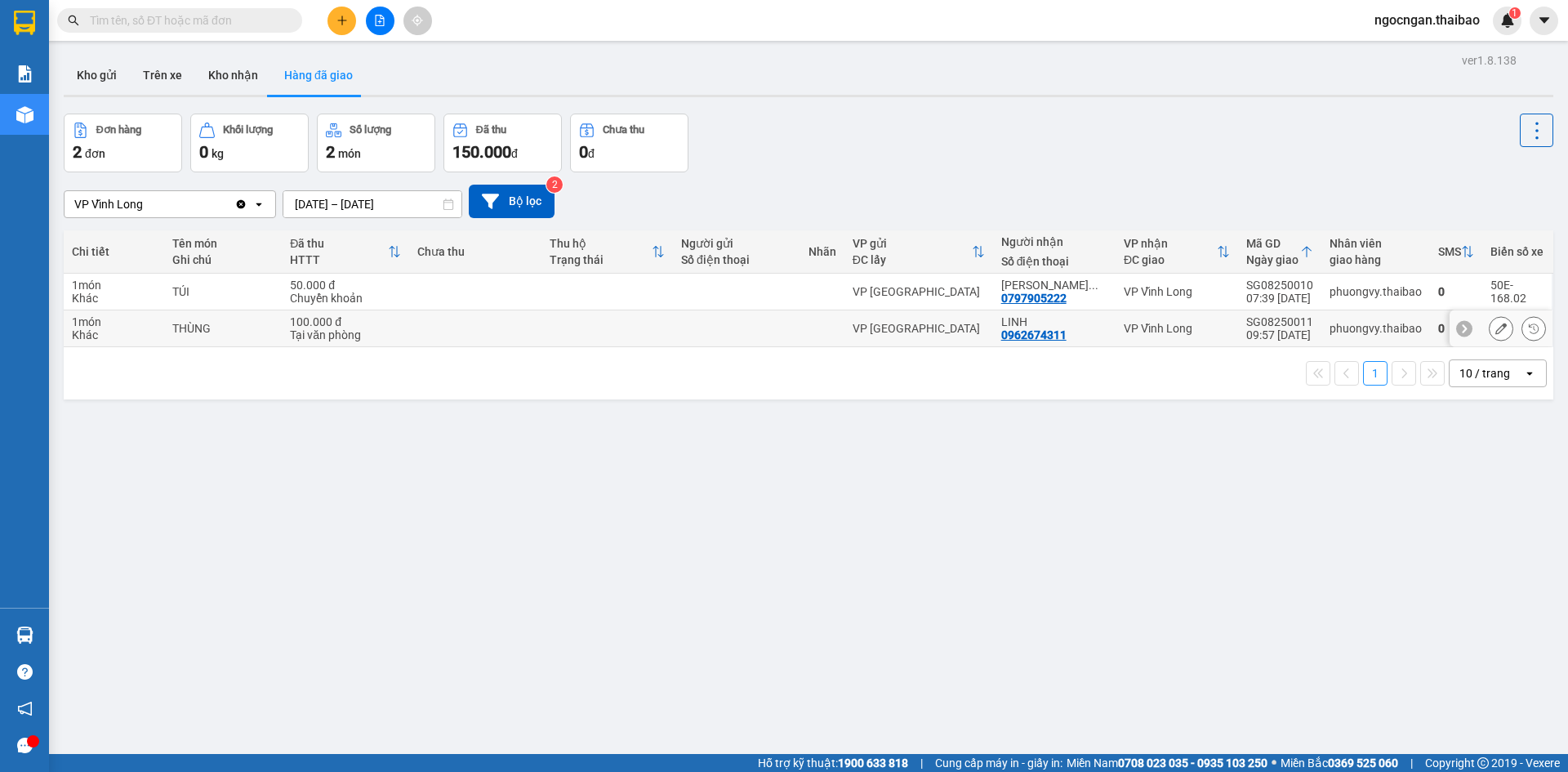
click at [498, 318] on td at bounding box center [475, 328] width 132 height 37
click at [677, 246] on th "Người gửi Số điện thoại" at bounding box center [736, 251] width 127 height 43
click at [663, 245] on icon at bounding box center [658, 251] width 13 height 13
click at [664, 261] on div "Thu hộ Trạng thái" at bounding box center [608, 251] width 116 height 33
click at [425, 249] on div "Chưa thu" at bounding box center [476, 251] width 116 height 13
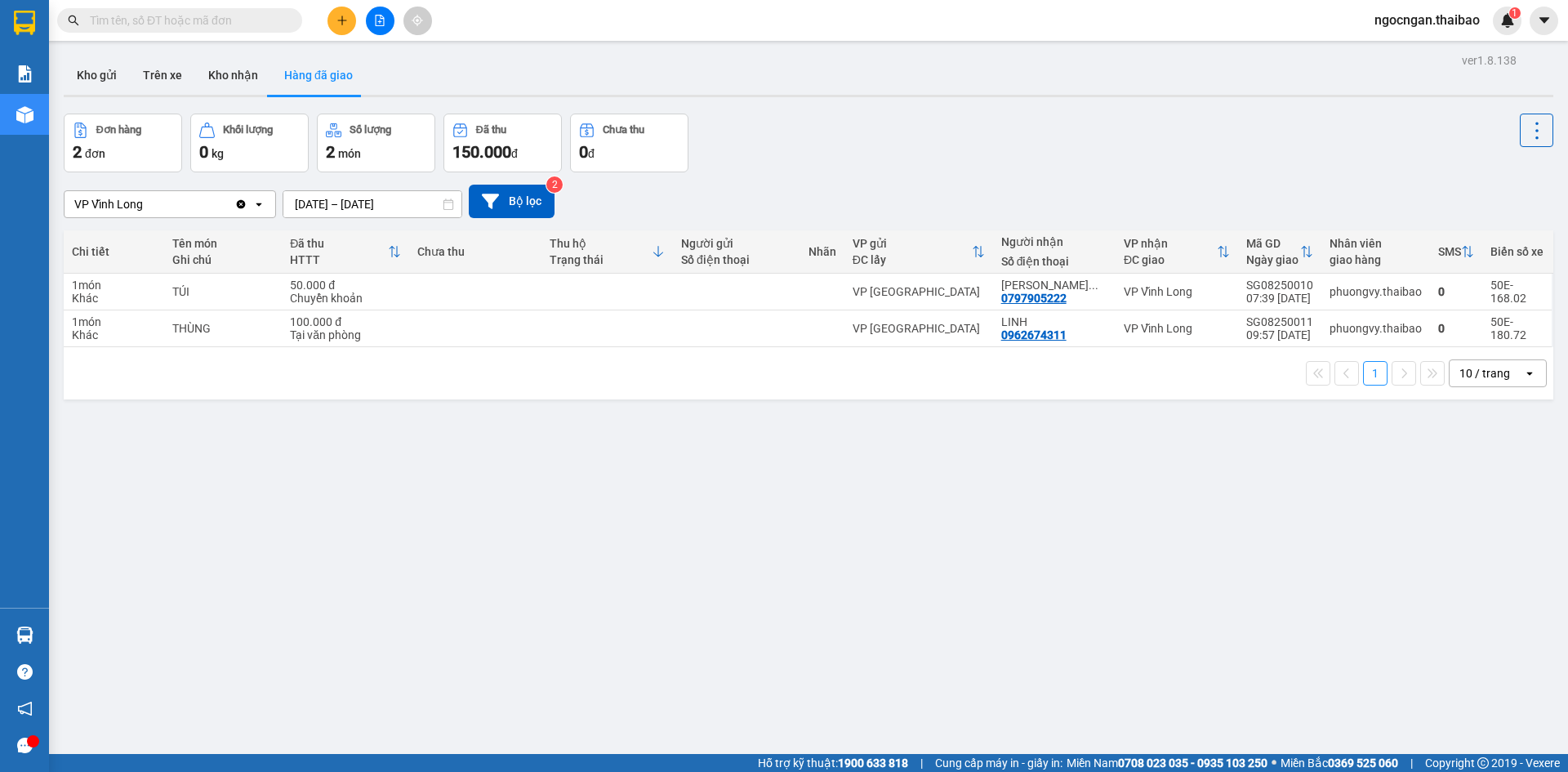
click at [377, 253] on div "HTTT" at bounding box center [339, 259] width 98 height 13
click at [400, 257] on icon at bounding box center [394, 251] width 13 height 13
click at [1461, 256] on icon at bounding box center [1467, 251] width 13 height 13
click at [355, 132] on div "Số lượng" at bounding box center [371, 129] width 42 height 11
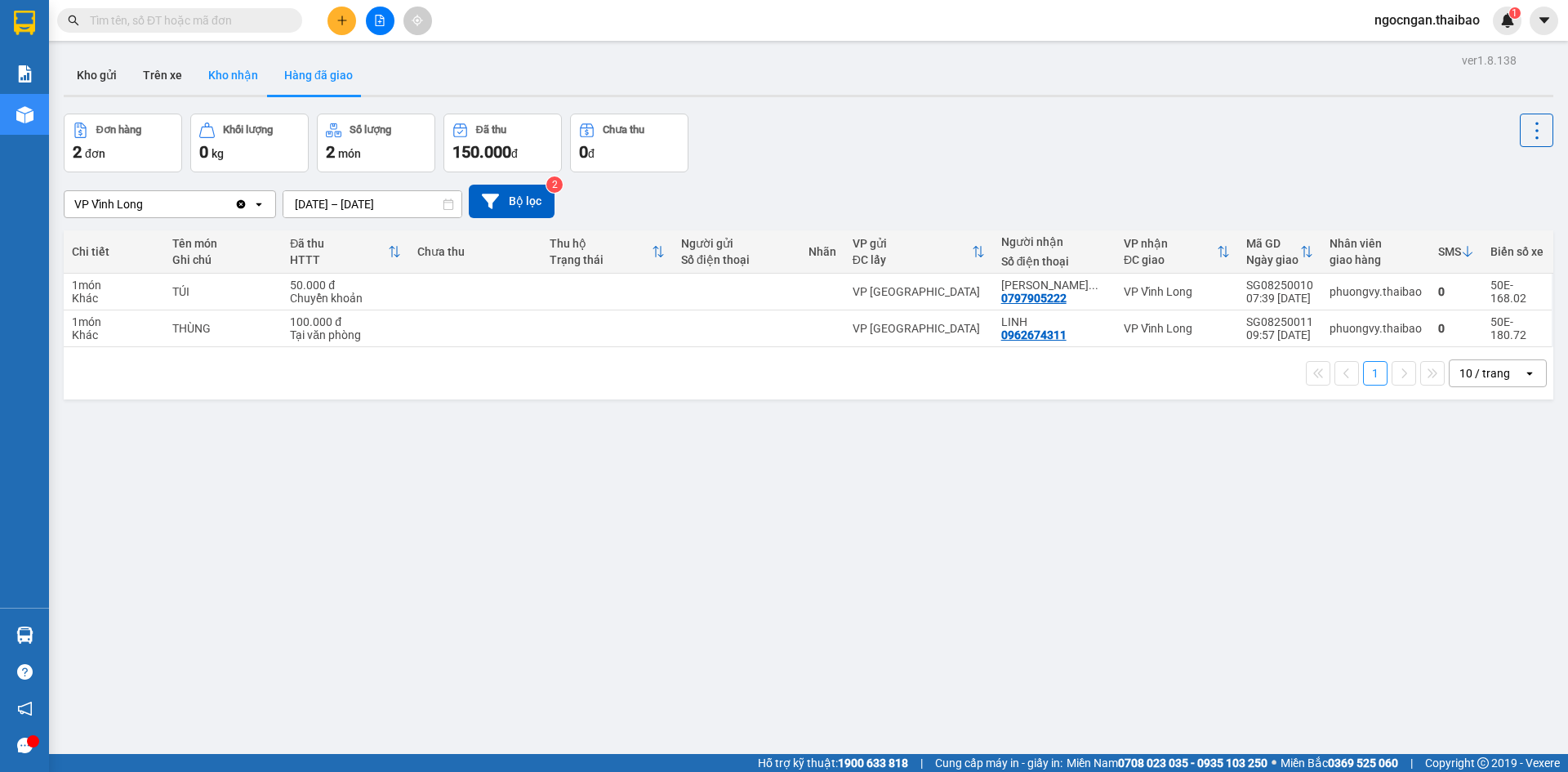
click at [211, 80] on button "Kho nhận" at bounding box center [233, 75] width 76 height 39
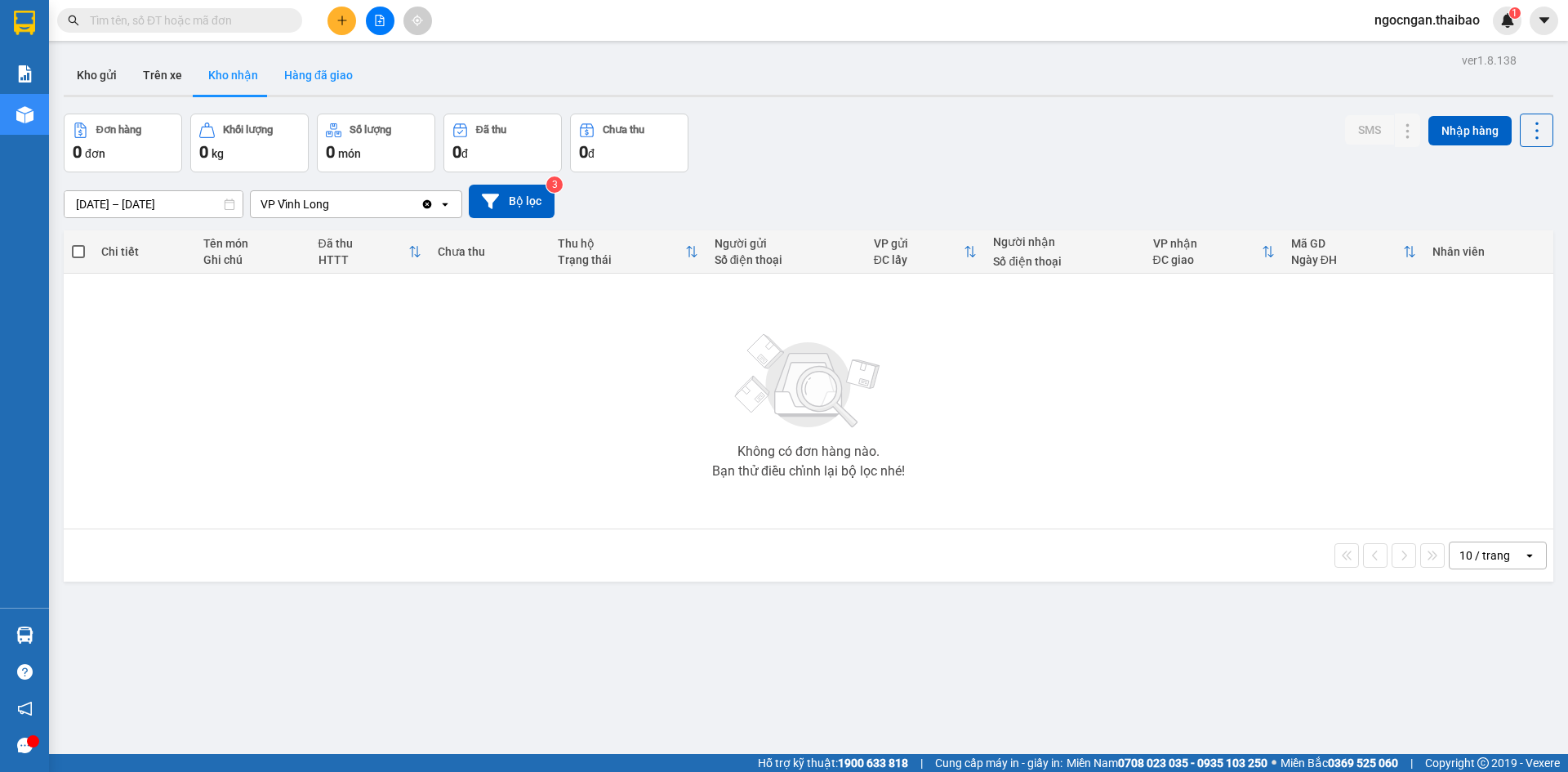
click at [321, 83] on button "Hàng đã giao" at bounding box center [318, 75] width 95 height 39
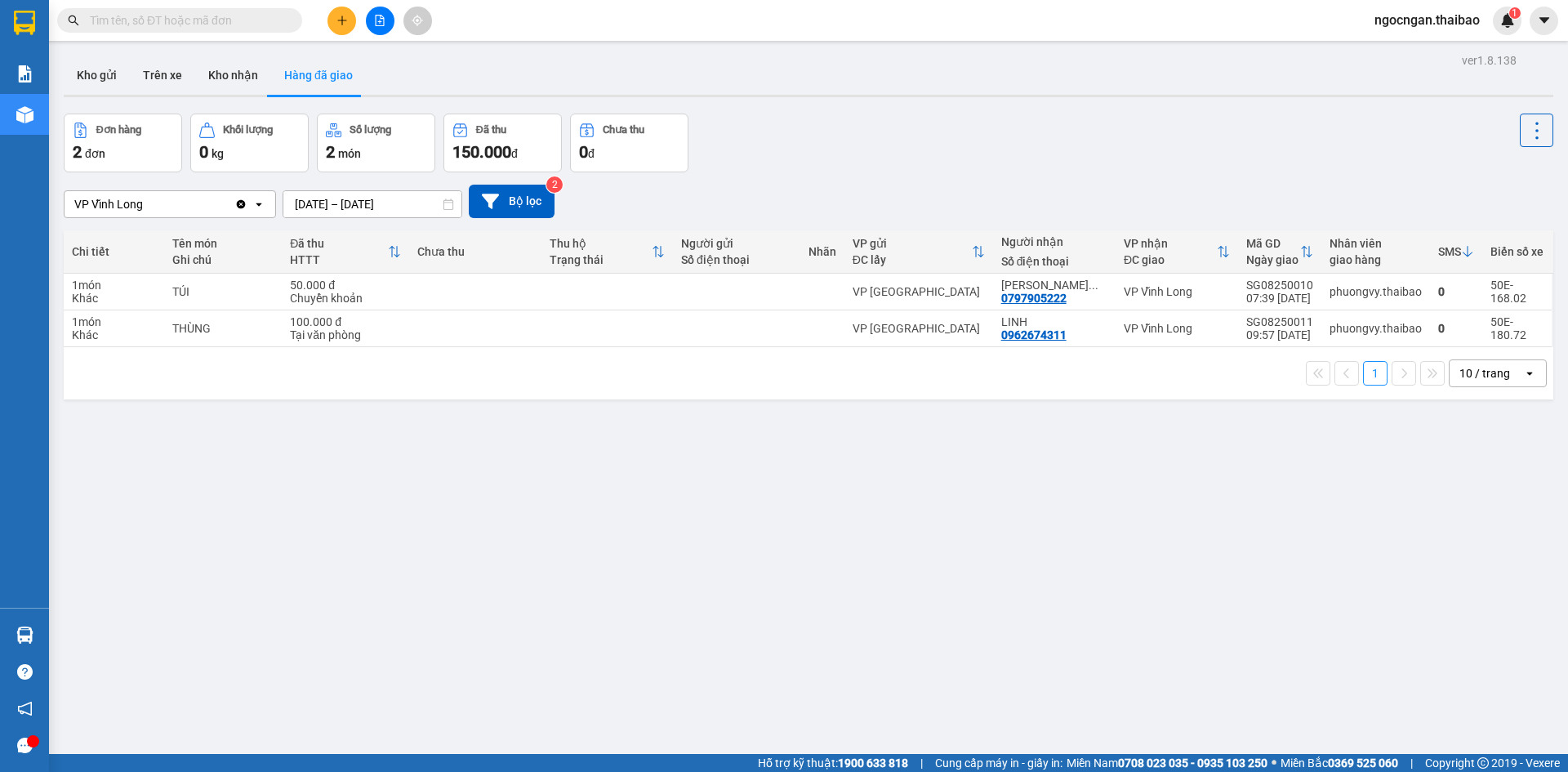
click at [382, 210] on input "[DATE] – [DATE]" at bounding box center [373, 204] width 178 height 26
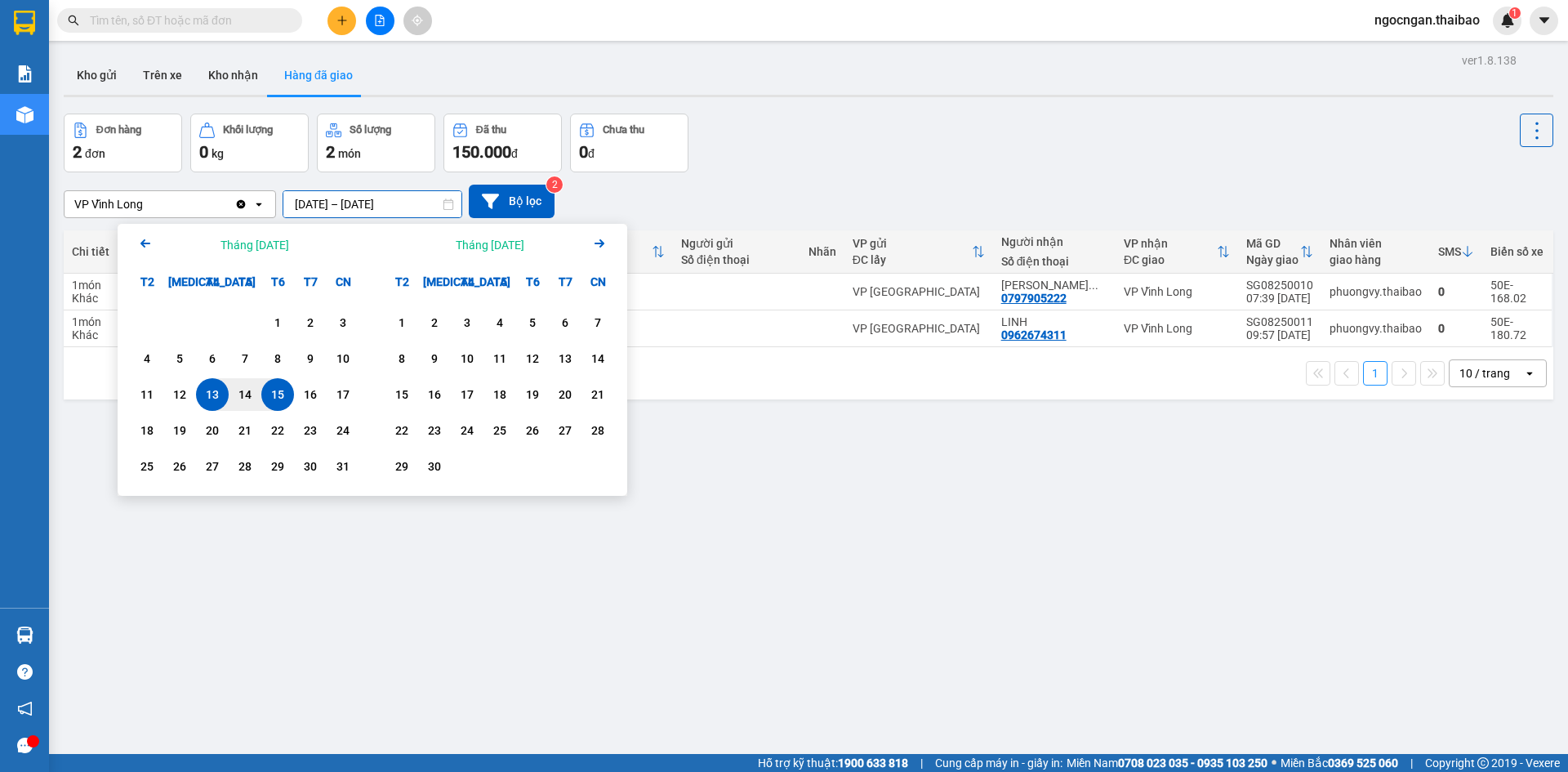
click at [307, 203] on input "[DATE] – [DATE]" at bounding box center [373, 204] width 178 height 26
type input "[DATE] – [DATE]"
click at [708, 431] on div "ver 1.8.138 Kho gửi Trên xe Kho nhận Hàng đã giao Đơn hàng 2 đơn Khối lượng 0 k…" at bounding box center [807, 435] width 1502 height 772
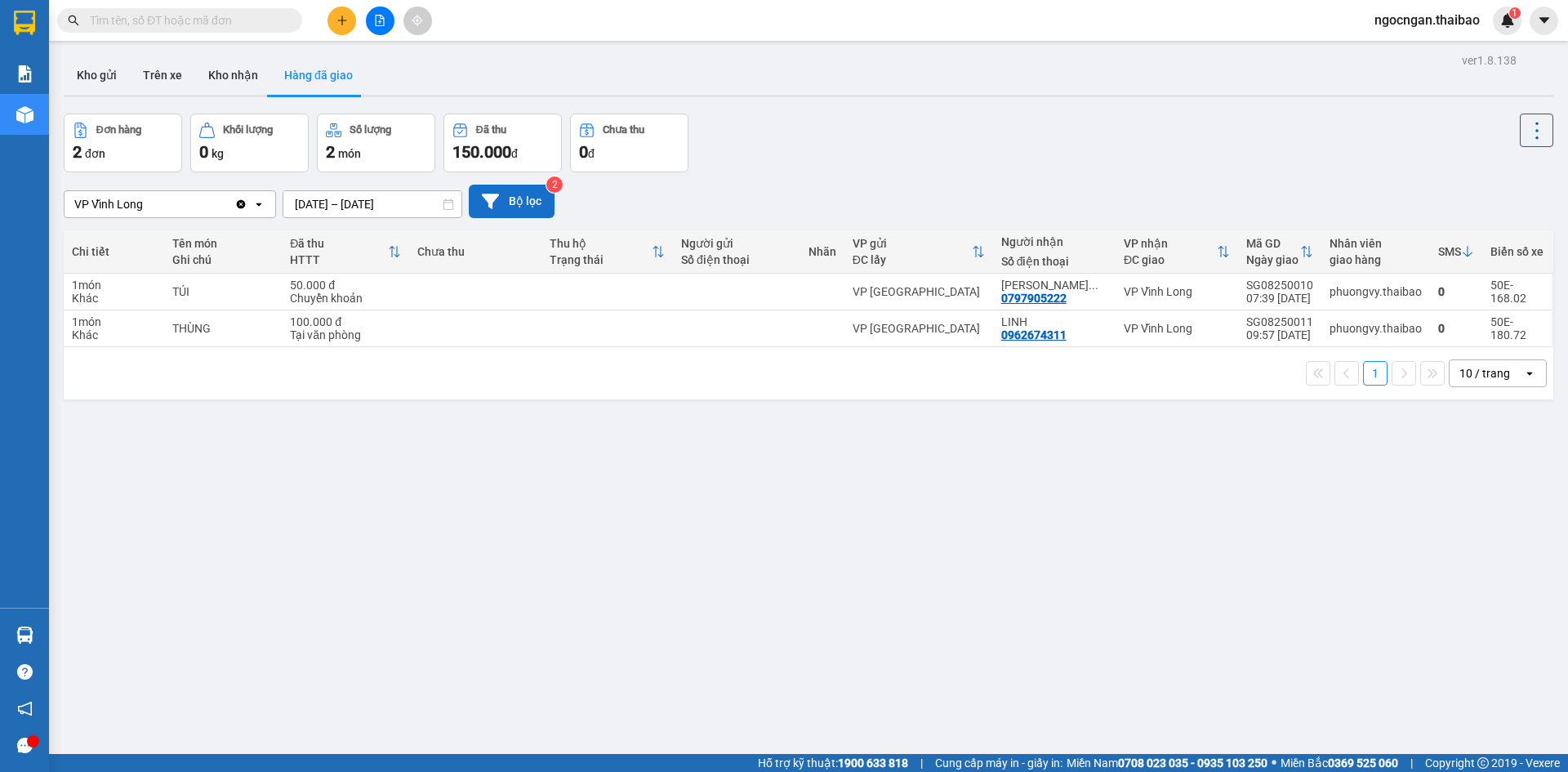
click at [488, 197] on icon at bounding box center [490, 201] width 17 height 15
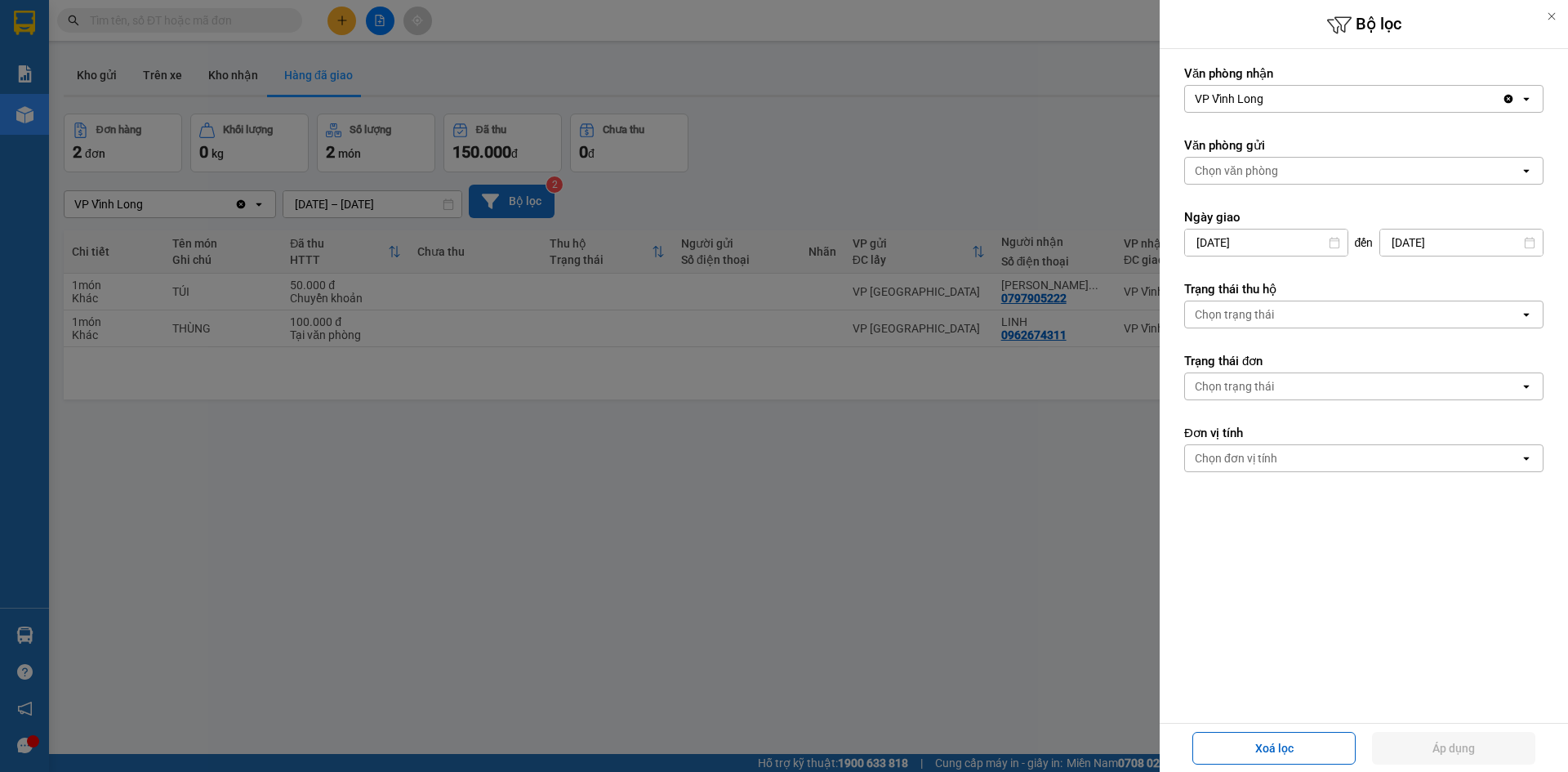
click at [488, 197] on div at bounding box center [784, 386] width 1568 height 772
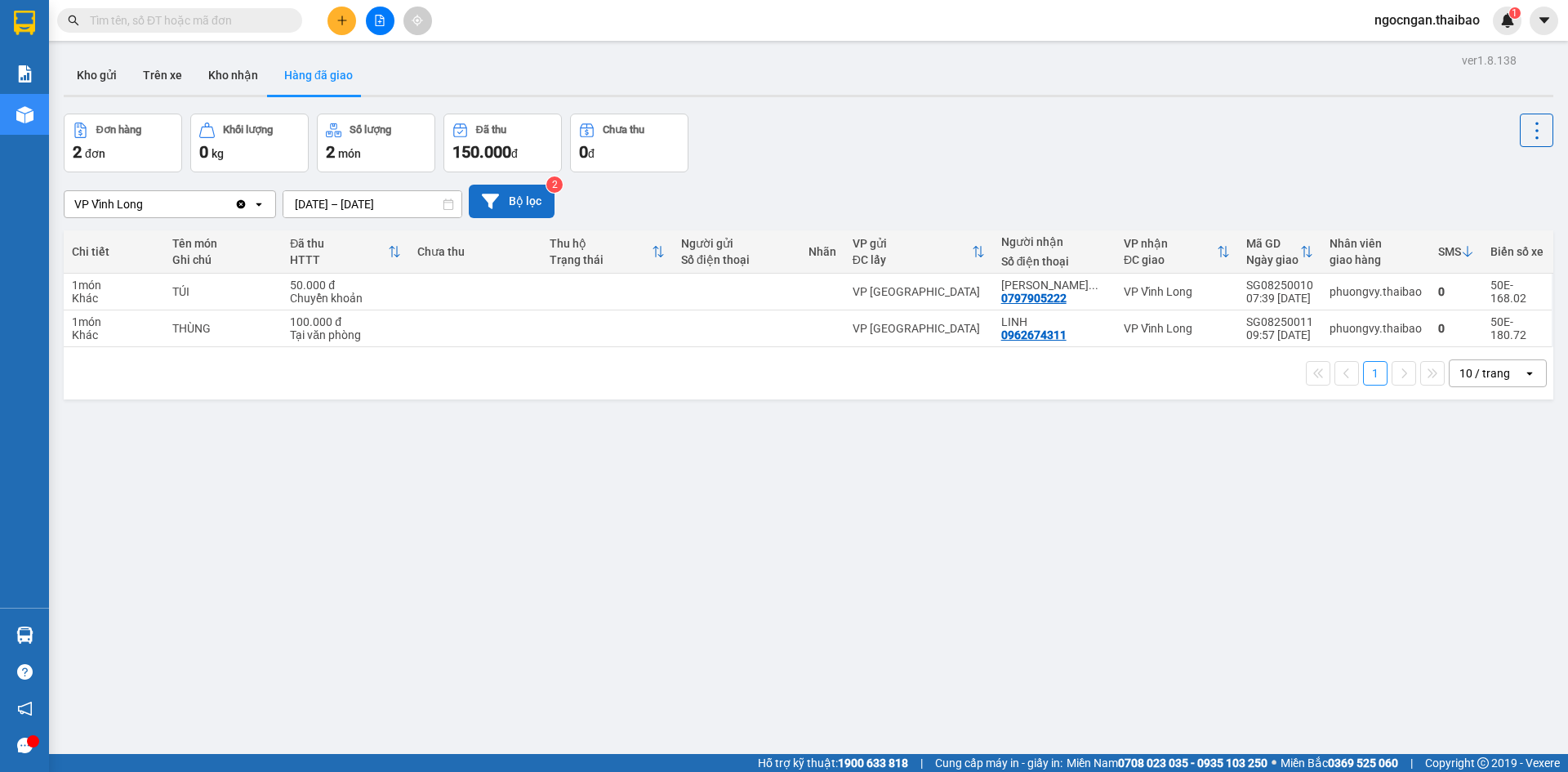
click at [1484, 371] on div "10 / trang" at bounding box center [1484, 373] width 51 height 16
click at [1520, 142] on button at bounding box center [1536, 130] width 33 height 33
click at [377, 21] on icon "file-add" at bounding box center [379, 20] width 11 height 11
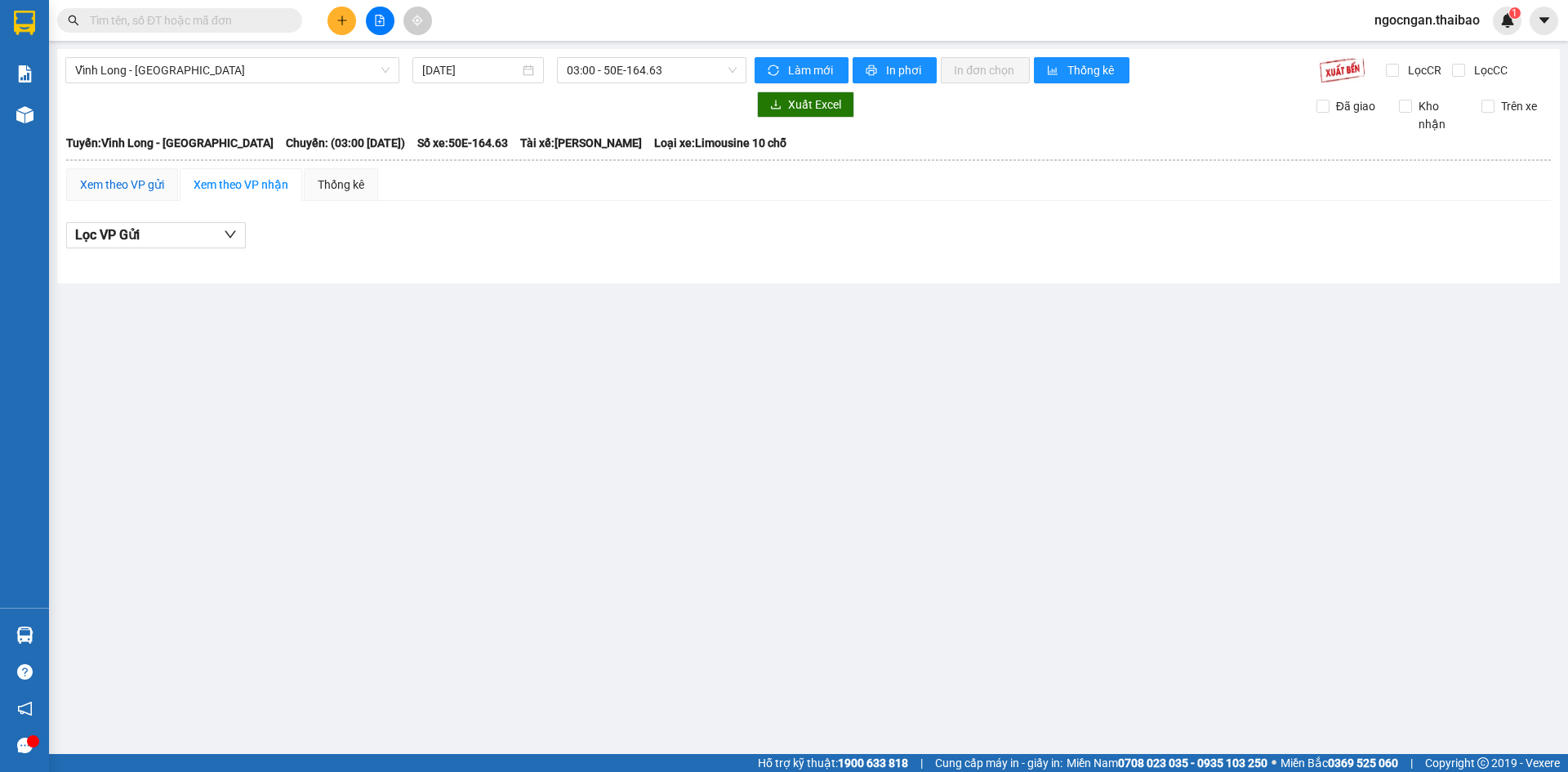
click at [139, 193] on div "Xem theo VP gửi" at bounding box center [122, 185] width 84 height 18
click at [181, 234] on button "Lọc VP nhận" at bounding box center [156, 235] width 180 height 26
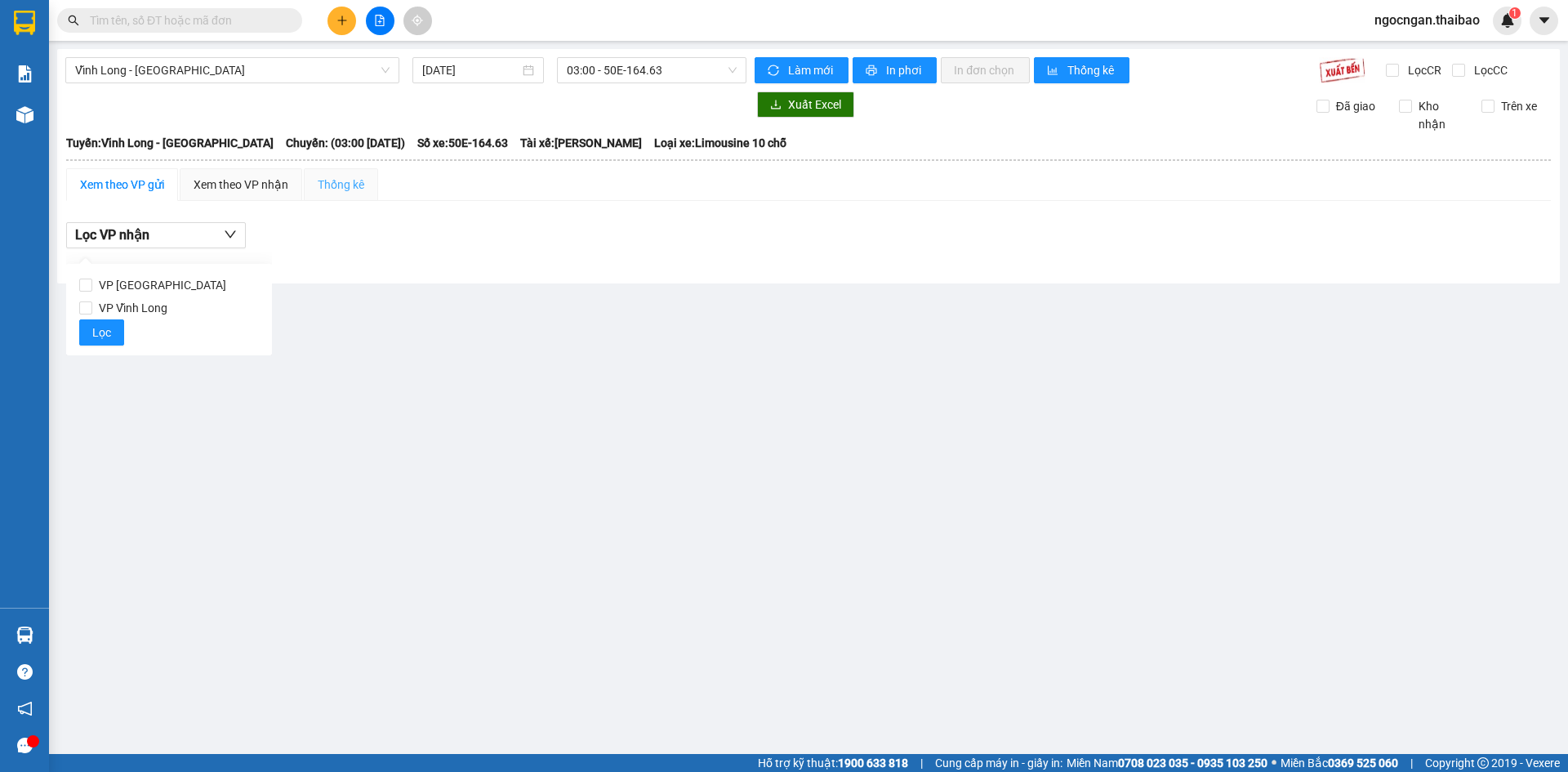
click at [321, 199] on div "Thống kê" at bounding box center [341, 184] width 74 height 33
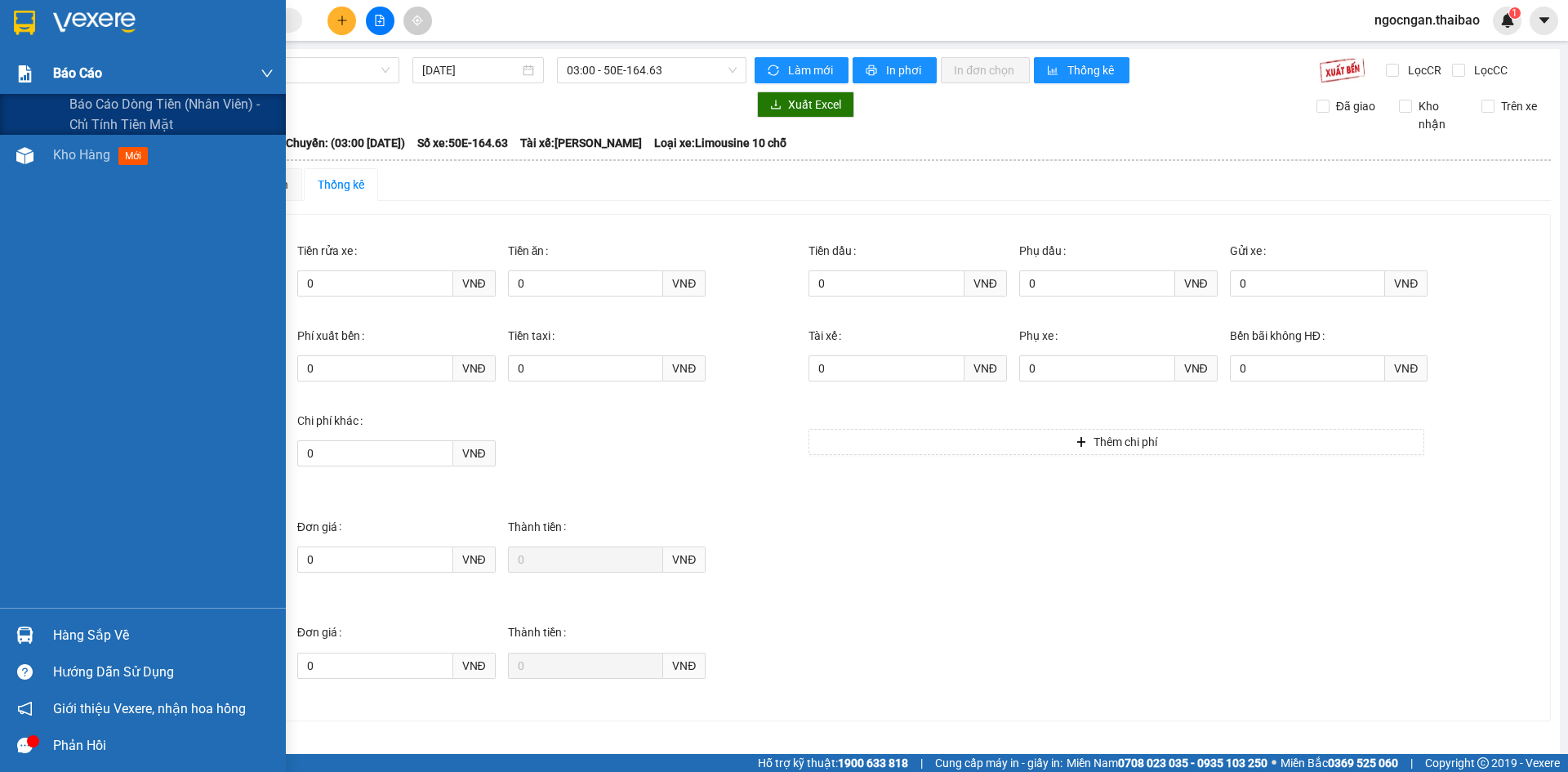
click at [25, 75] on img at bounding box center [24, 73] width 17 height 17
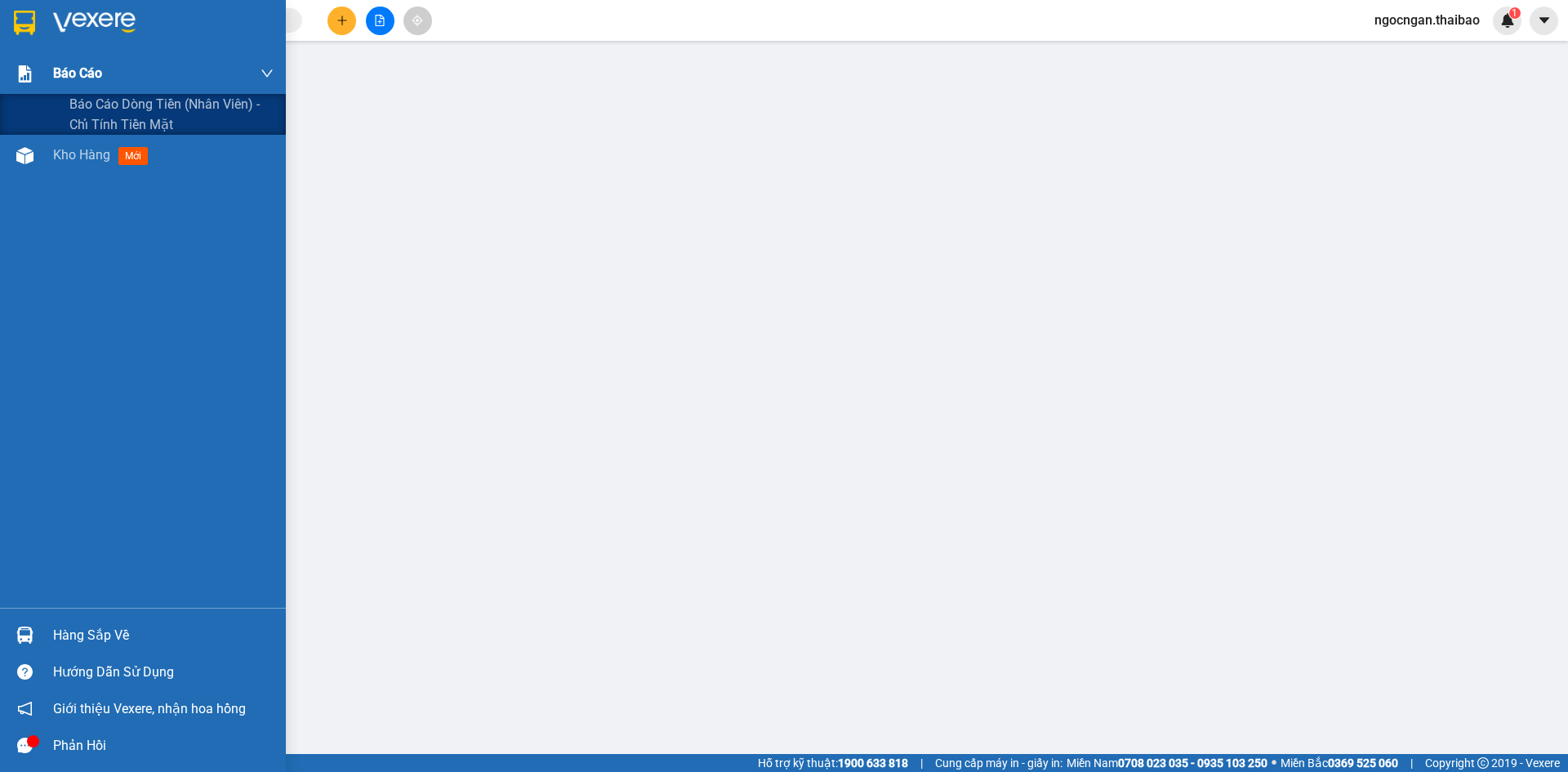
click at [252, 75] on div "Báo cáo" at bounding box center [163, 73] width 221 height 41
